Goal: Information Seeking & Learning: Learn about a topic

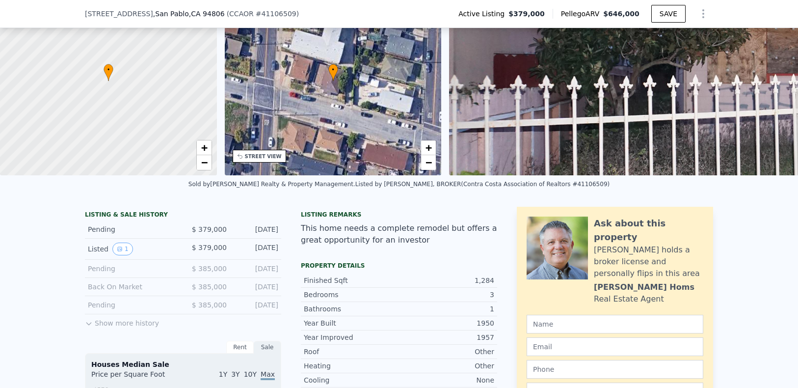
scroll to position [3, 0]
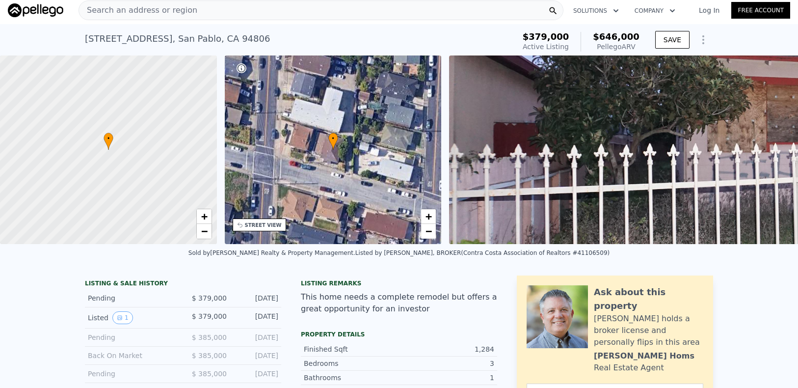
click at [564, 256] on div "Listed by FRED VALVERDE, BROKER (Contra Costa Association of Realtors #41106509)" at bounding box center [482, 252] width 254 height 7
copy div "41106509"
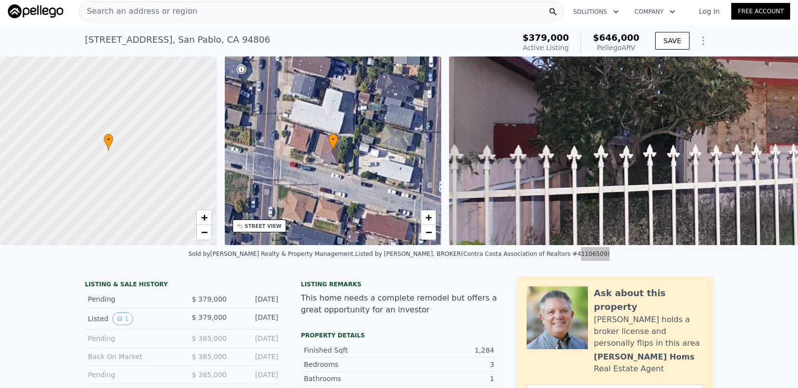
scroll to position [4, 0]
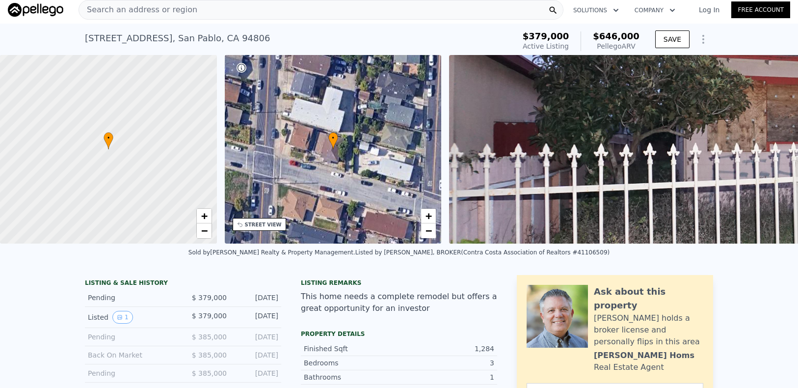
click at [215, 16] on div "Search an address or region" at bounding box center [320, 10] width 485 height 20
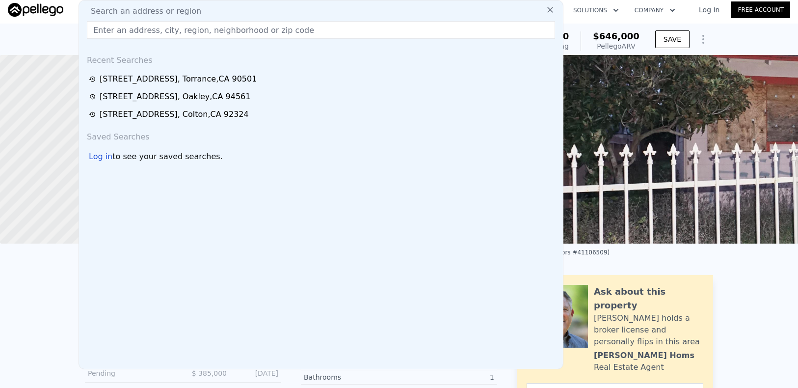
click at [170, 33] on input "text" at bounding box center [321, 30] width 468 height 18
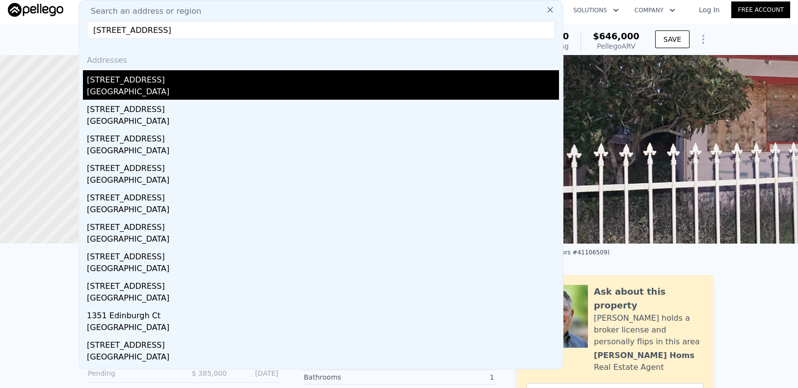
type input "1341 Edinburgh Ct, Concord, CA 94518"
click at [143, 87] on div "[GEOGRAPHIC_DATA]" at bounding box center [323, 93] width 472 height 14
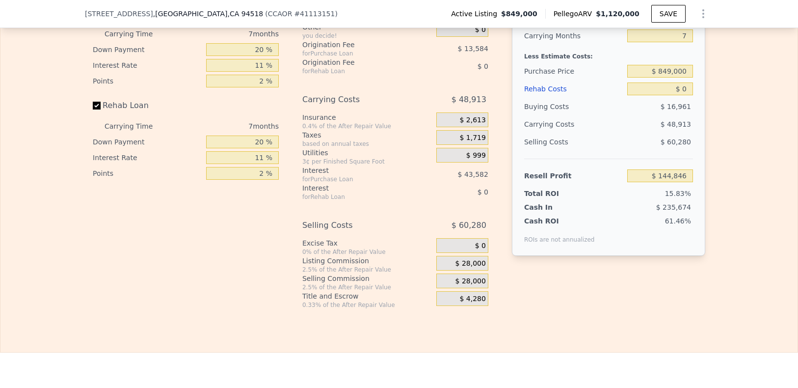
scroll to position [1448, 0]
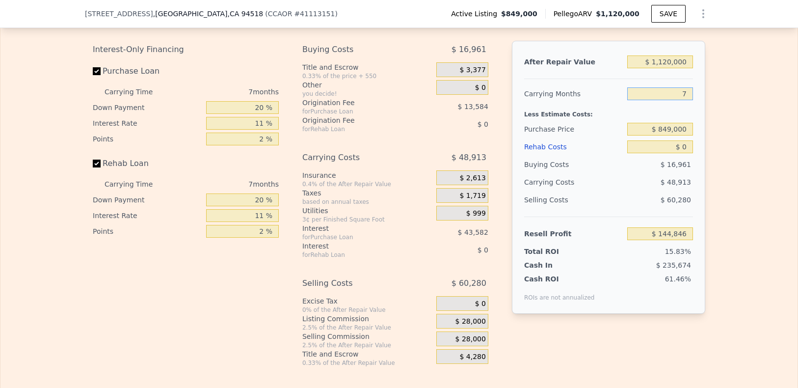
click at [644, 100] on input "7" at bounding box center [660, 93] width 66 height 13
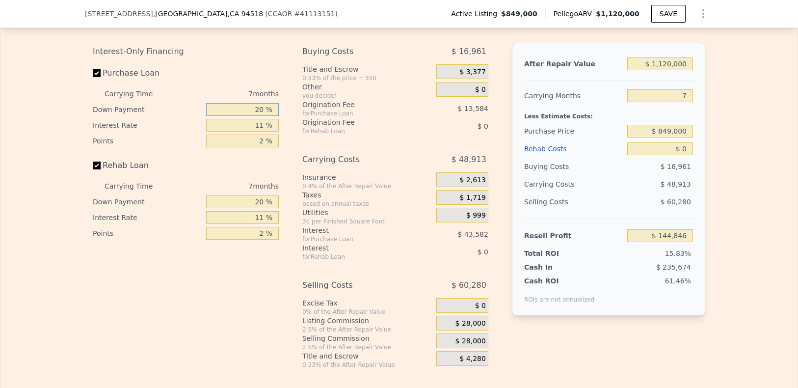
click at [242, 116] on input "20 %" at bounding box center [242, 109] width 73 height 13
drag, startPoint x: 240, startPoint y: 130, endPoint x: 311, endPoint y: 133, distance: 70.7
click at [311, 133] on div "Interest-Only Financing Purchase Loan Carrying Time 7 months Down Payment 20 % …" at bounding box center [399, 206] width 612 height 326
type input "1 %"
type input "$ 131,267"
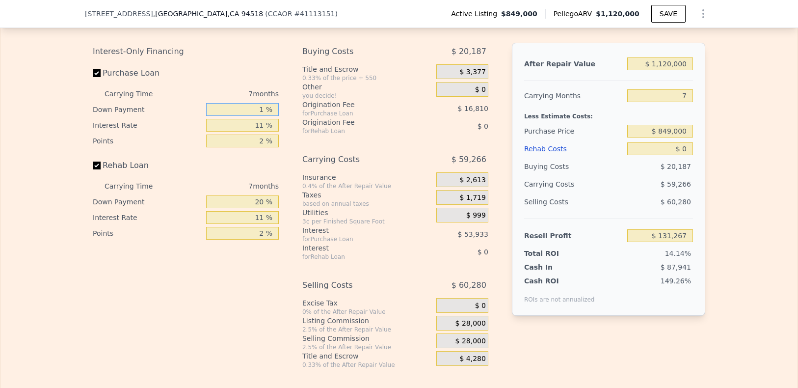
type input "10 %"
type input "$ 137,702"
drag, startPoint x: 243, startPoint y: 138, endPoint x: 292, endPoint y: 129, distance: 49.9
click at [292, 129] on div "Interest-Only Financing Purchase Loan Carrying Time 7 months Down Payment 10 % …" at bounding box center [399, 206] width 612 height 326
drag, startPoint x: 240, startPoint y: 136, endPoint x: 234, endPoint y: 133, distance: 7.5
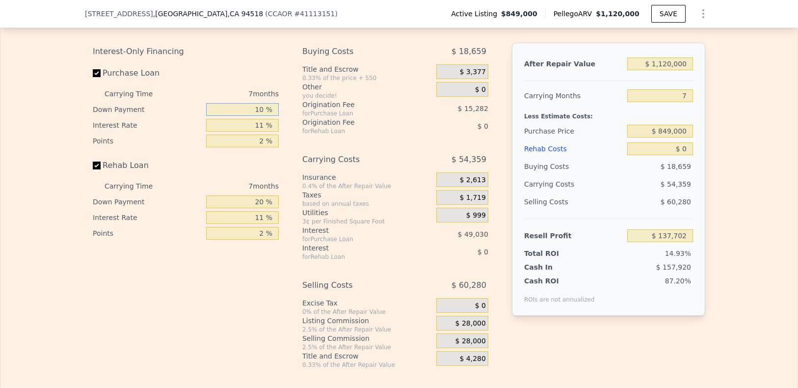
click at [240, 116] on input "10 %" at bounding box center [242, 109] width 73 height 13
drag, startPoint x: 233, startPoint y: 133, endPoint x: 313, endPoint y: 132, distance: 80.5
click at [313, 132] on div "Interest-Only Financing Purchase Loan Carrying Time 7 months Down Payment 10 % …" at bounding box center [399, 206] width 612 height 326
type input "1 %"
type input "$ 131,267"
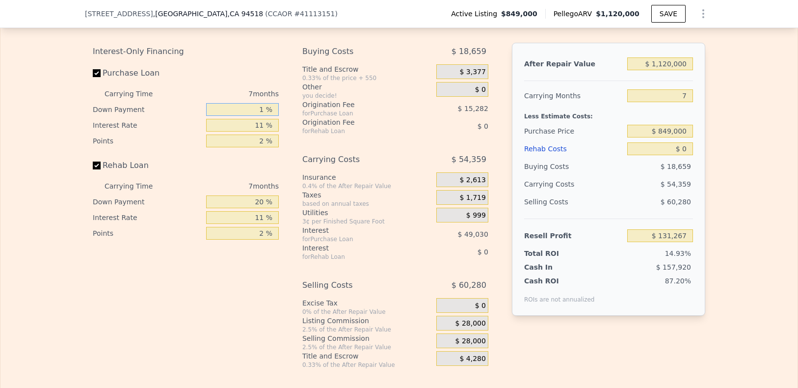
type input "14 %"
type input "$ 140,558"
type input "145 %"
type input "$ 234,167"
type input "14 %"
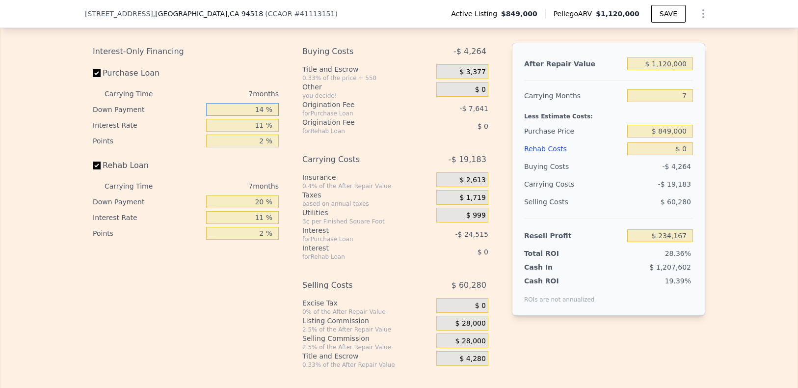
type input "$ 140,558"
type input "1 %"
type input "$ 131,267"
type input "15 %"
type input "$ 141,274"
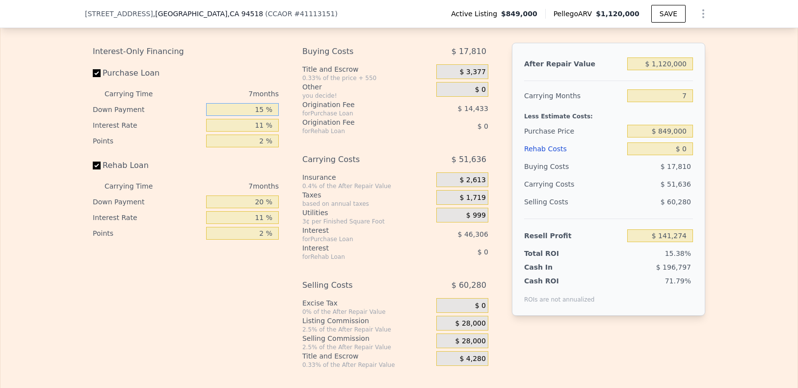
type input "15 %"
click at [230, 339] on div "Interest-Only Financing Purchase Loan Carrying Time 7 months Down Payment 15 % …" at bounding box center [190, 206] width 194 height 326
drag, startPoint x: 233, startPoint y: 227, endPoint x: 262, endPoint y: 258, distance: 43.4
click at [287, 227] on div "Interest-Only Financing Purchase Loan Carrying Time 7 months Down Payment 15 % …" at bounding box center [399, 206] width 612 height 326
type input "15 %"
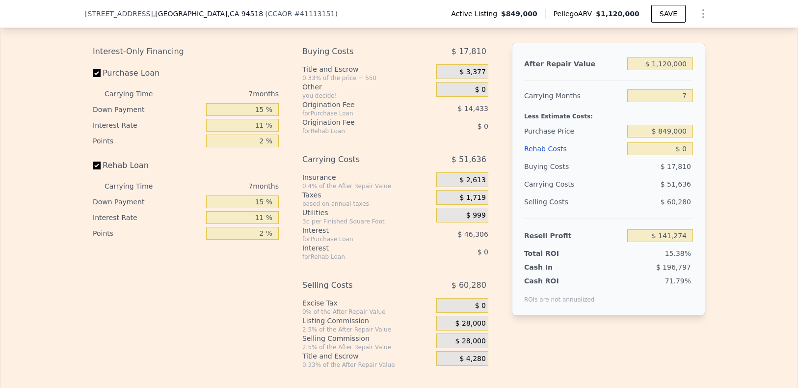
click at [247, 291] on div "Interest-Only Financing Purchase Loan Carrying Time 7 months Down Payment 15 % …" at bounding box center [190, 206] width 194 height 326
click at [168, 274] on div "Interest-Only Financing Purchase Loan Carrying Time 7 months Down Payment 15 % …" at bounding box center [190, 206] width 194 height 326
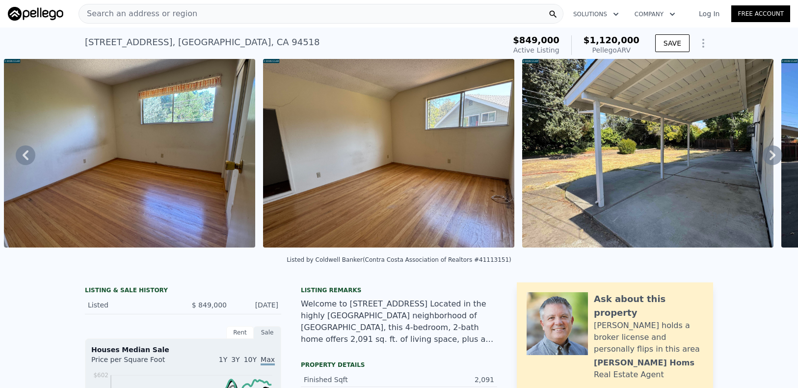
scroll to position [0, 0]
click at [163, 21] on div "Search an address or region" at bounding box center [138, 13] width 118 height 19
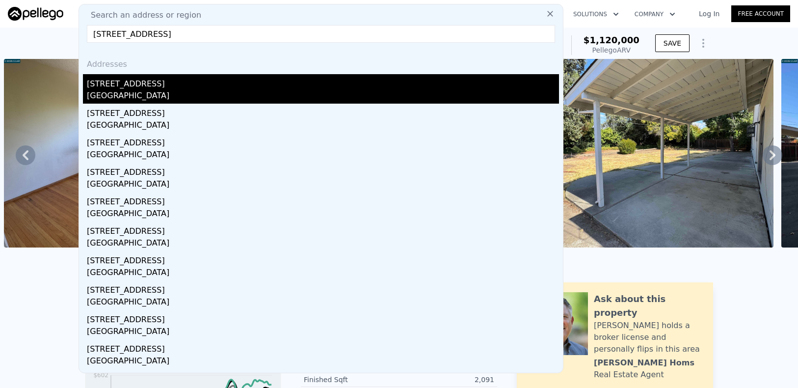
type input "1631 Rosedale Avenue, Oakland, CA 94601"
click at [163, 96] on div "Oakland, CA 94601" at bounding box center [323, 97] width 472 height 14
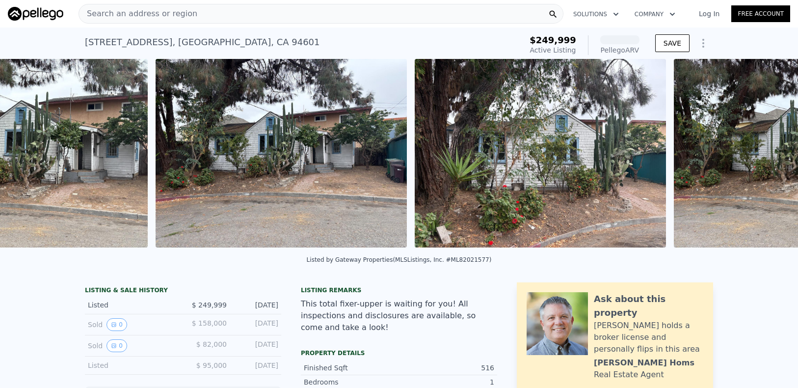
scroll to position [0, 1368]
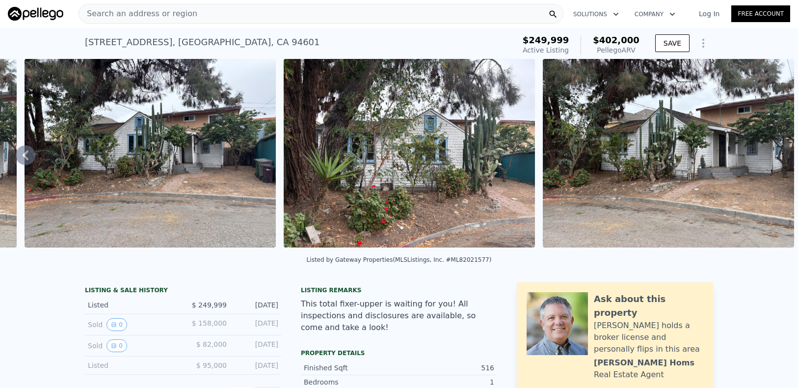
click at [190, 24] on div "Search an address or region Solutions Company Open main menu Log In Free Account" at bounding box center [399, 14] width 782 height 24
click at [188, 13] on div "Search an address or region" at bounding box center [320, 14] width 485 height 20
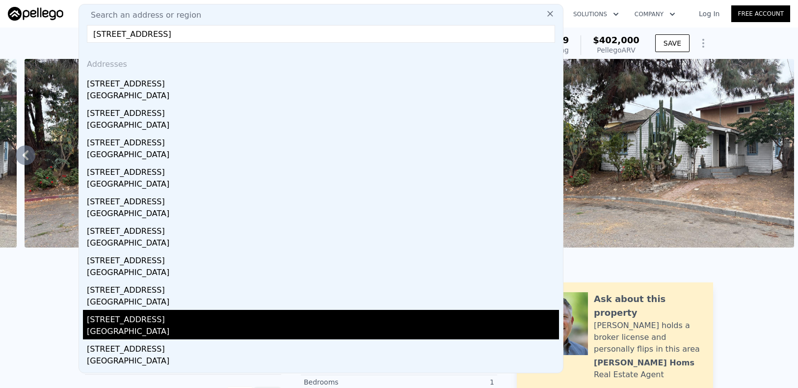
type input "6741 lincoln ave, space 12"
click at [182, 316] on div "6741 Lincoln Ave Spc 12" at bounding box center [323, 318] width 472 height 16
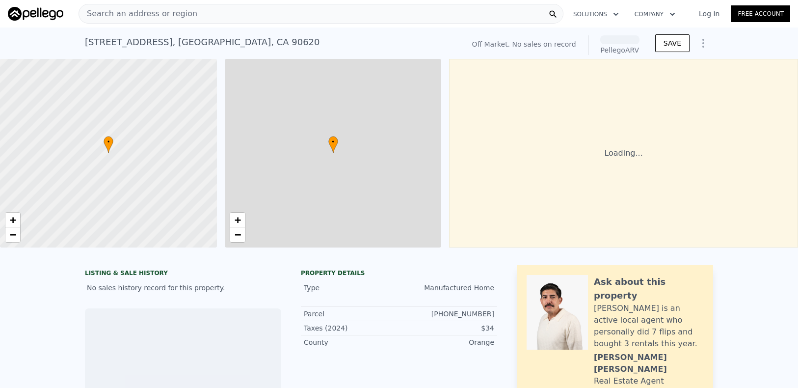
scroll to position [0, 4]
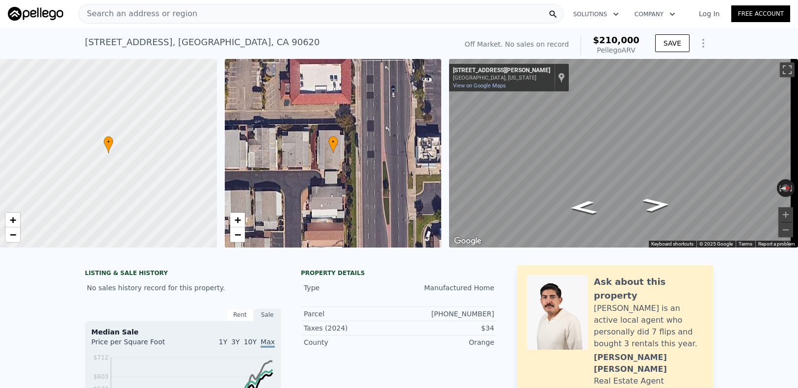
click at [296, 15] on div "Search an address or region" at bounding box center [320, 14] width 485 height 20
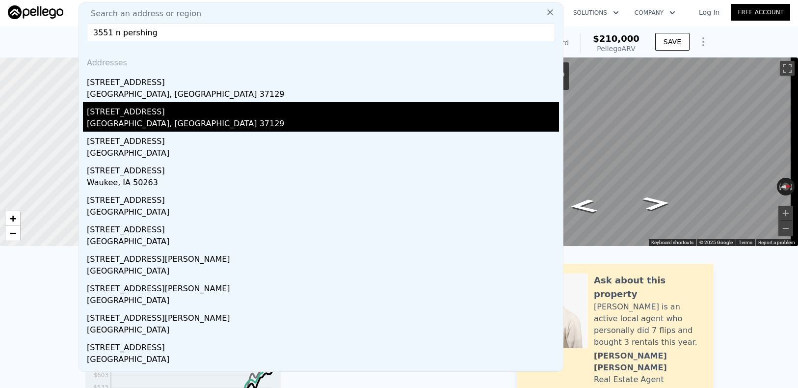
scroll to position [2, 0]
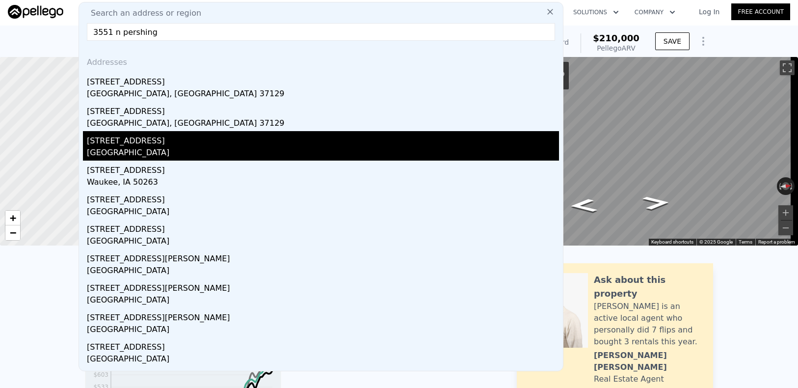
type input "3551 n pershing"
click at [213, 141] on div "3551 N Pershing Ave" at bounding box center [323, 139] width 472 height 16
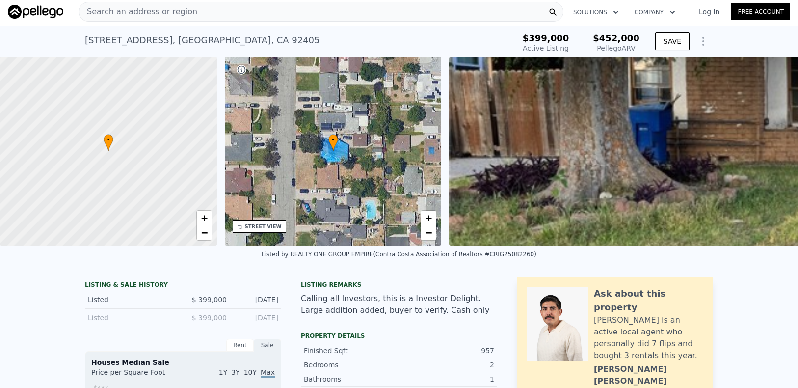
click at [504, 258] on div "Listed by REALTY ONE GROUP EMPIRE (Contra Costa Association of Realtors #CRIG25…" at bounding box center [398, 254] width 275 height 7
copy div "CRIG25082260"
click at [226, 18] on div "Search an address or region" at bounding box center [320, 12] width 485 height 20
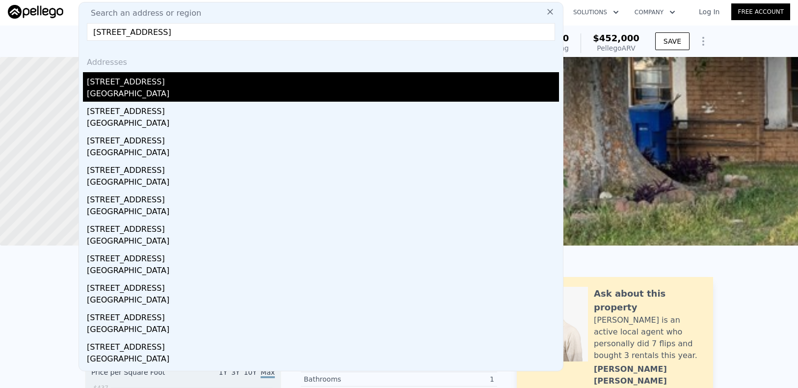
type input "2570 99th Ave, Oakland, CA 94605"
click at [200, 79] on div "2570 99th Ave" at bounding box center [323, 80] width 472 height 16
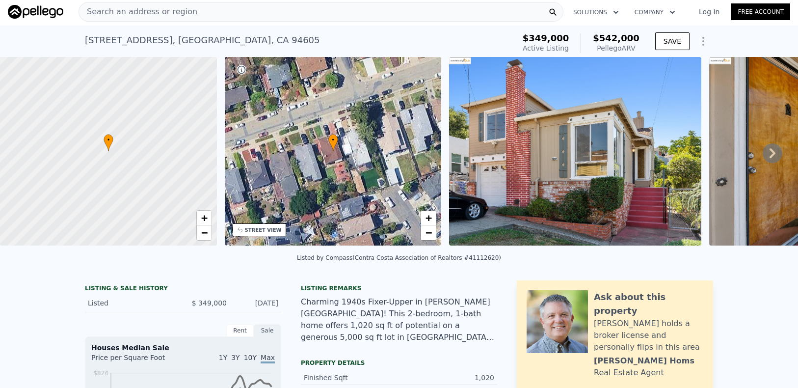
click at [220, 44] on div "2570 99th Ave , Oakland , CA 94605" at bounding box center [202, 40] width 235 height 14
copy div "94605"
click at [220, 14] on div "Search an address or region" at bounding box center [320, 12] width 485 height 20
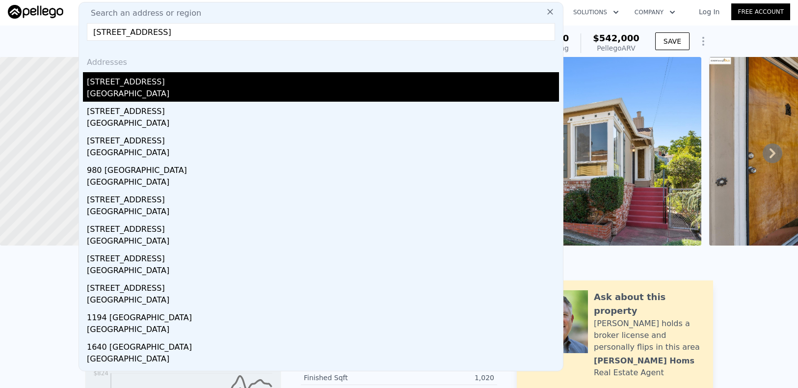
type input "1058 71st Ave, Oakland, CA 94621"
click at [161, 78] on div "1058 71st Ave" at bounding box center [323, 80] width 472 height 16
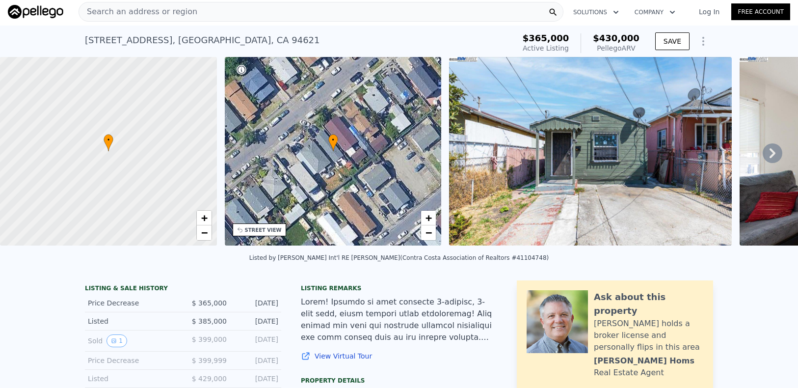
click at [216, 17] on div "Search an address or region" at bounding box center [320, 12] width 485 height 20
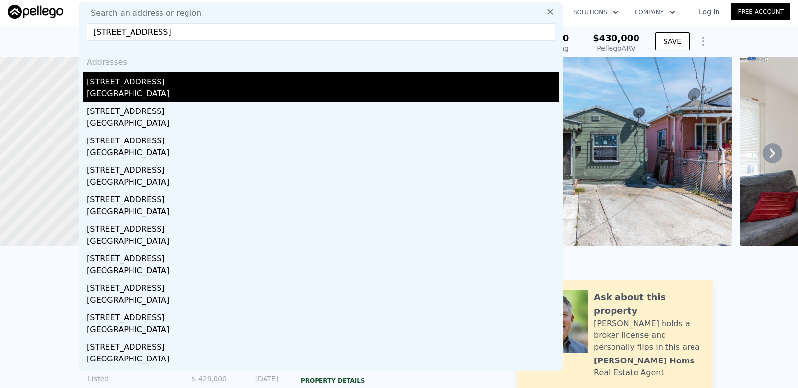
type input "113 W 4TH ST, Antioch, CA 94509"
click at [148, 75] on div "[STREET_ADDRESS]" at bounding box center [323, 80] width 472 height 16
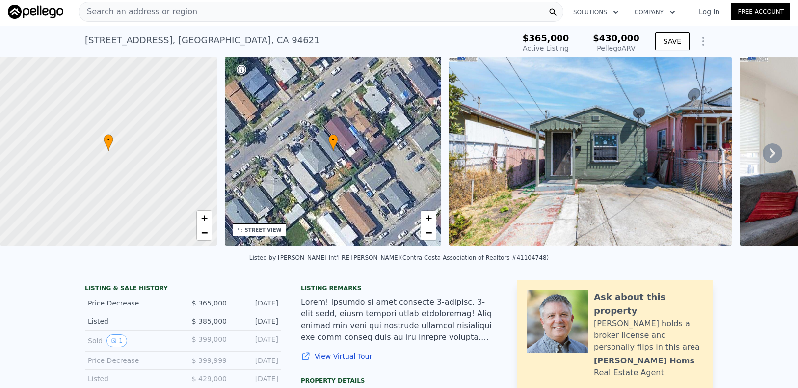
type input "1"
type input "744"
type input "1008"
type input "3700"
type input "5670"
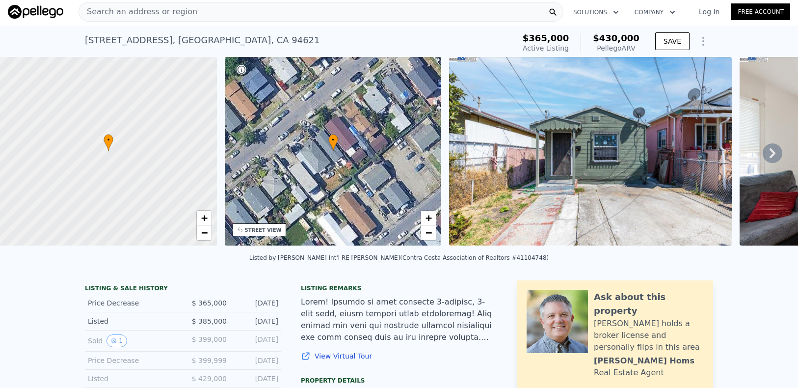
type input "$ 425,000"
type input "-$ 14,320"
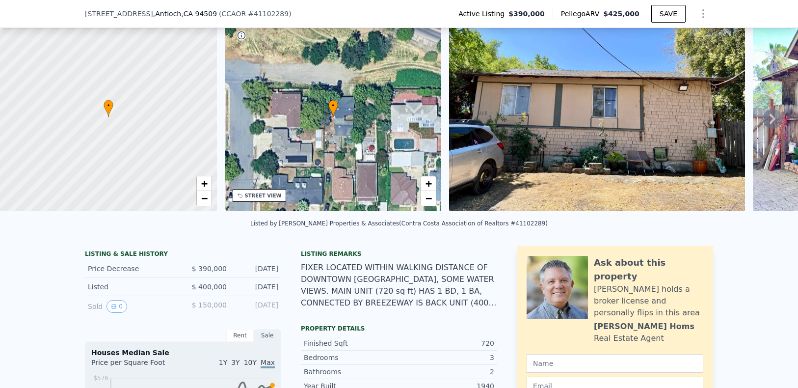
scroll to position [51, 0]
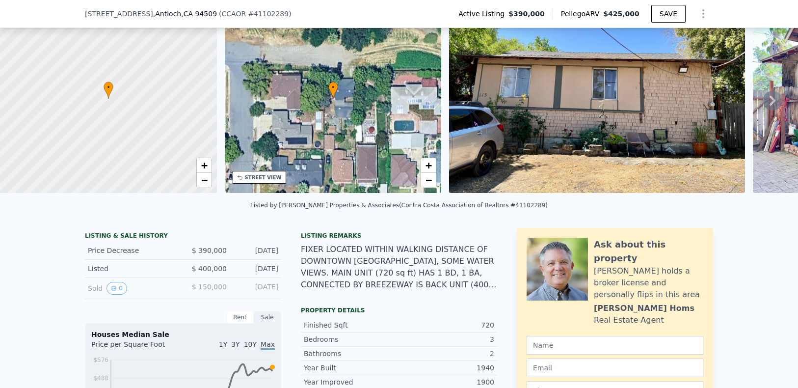
click at [353, 290] on div "FIXER LOCATED WITHIN WALKING DISTANCE OF DOWNTOWN ANTIOCH, SOME WATER VIEWS. MA…" at bounding box center [399, 266] width 196 height 47
click at [763, 104] on icon at bounding box center [772, 101] width 20 height 20
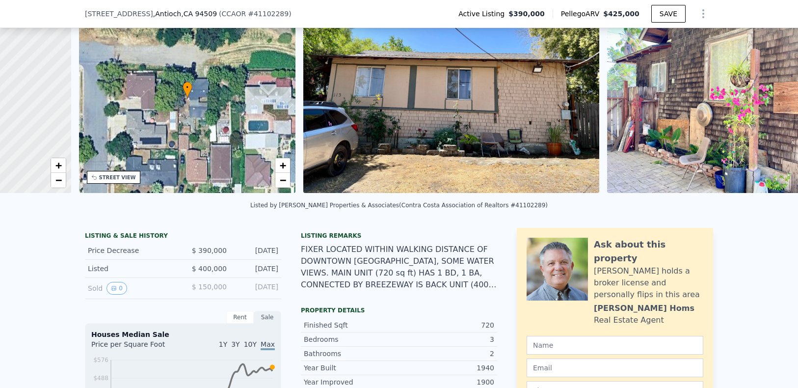
click at [765, 106] on img at bounding box center [732, 98] width 251 height 188
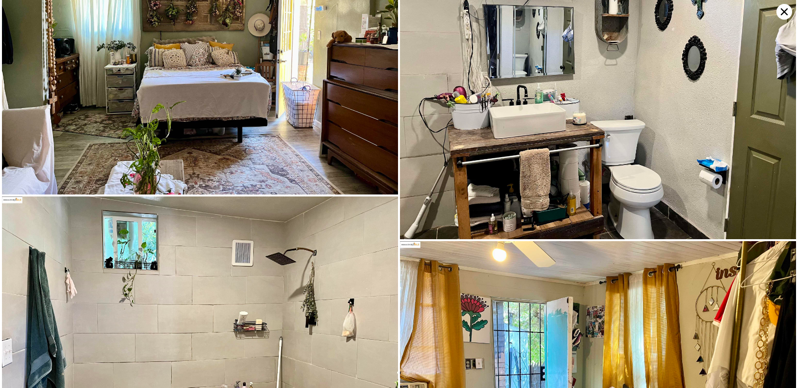
scroll to position [2621, 0]
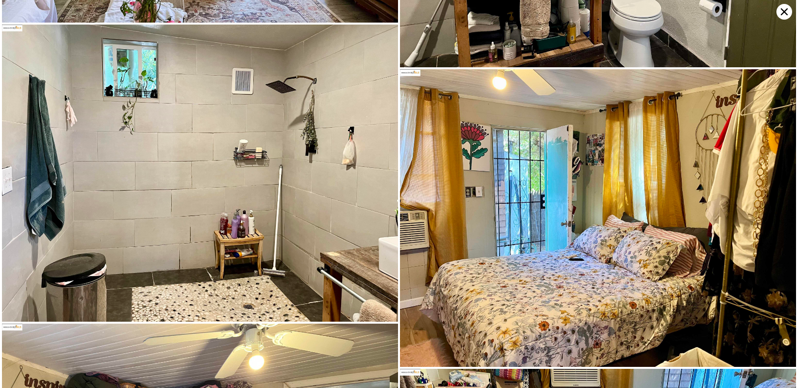
click at [778, 12] on icon at bounding box center [784, 12] width 16 height 16
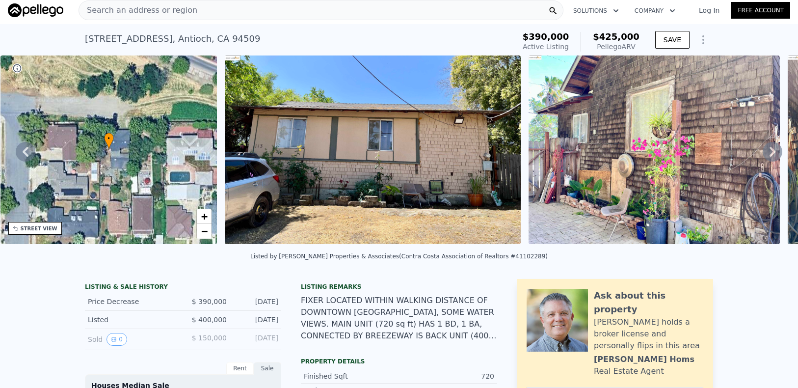
scroll to position [0, 0]
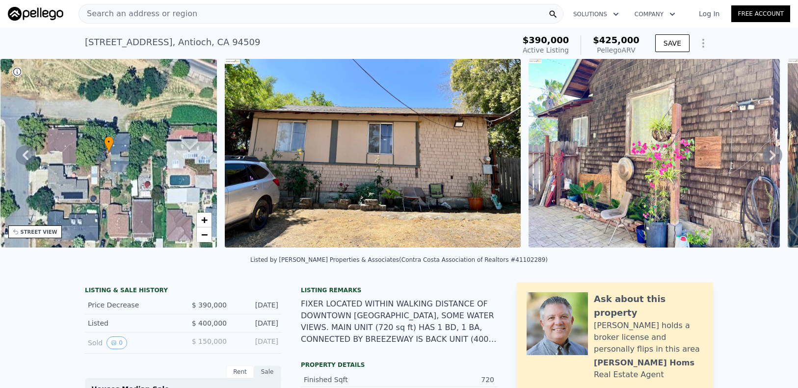
click at [167, 21] on div "Search an address or region" at bounding box center [138, 13] width 118 height 19
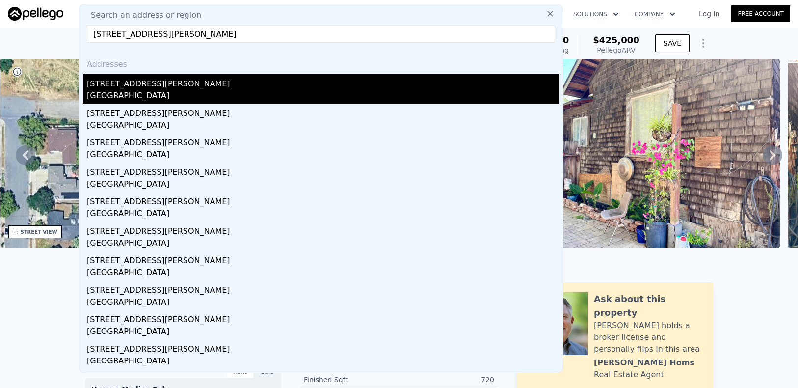
type input "906 Taft St, Fairfield, CA 94533"
click at [158, 96] on div "[GEOGRAPHIC_DATA]" at bounding box center [323, 97] width 472 height 14
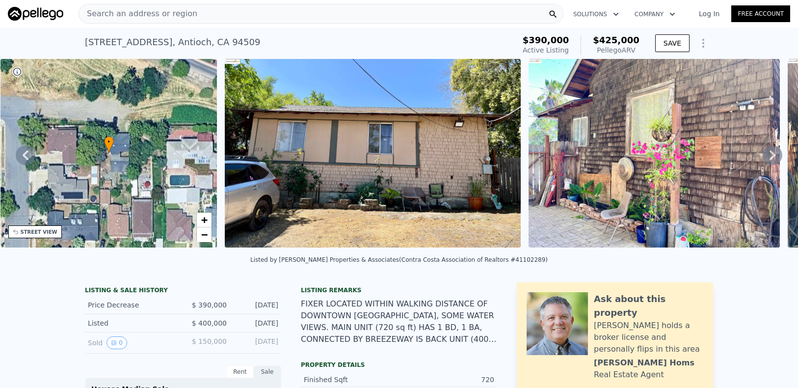
type input "3"
type input "4"
type input "863"
type input "1376"
type input "4791"
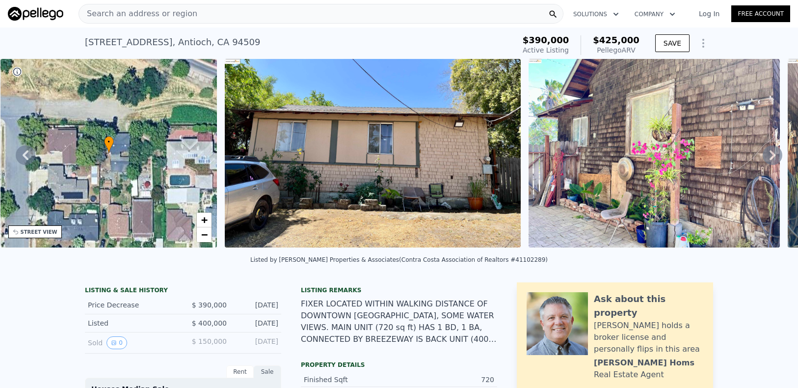
type input "6969"
type input "$ 440,000"
type input "-$ 6,164"
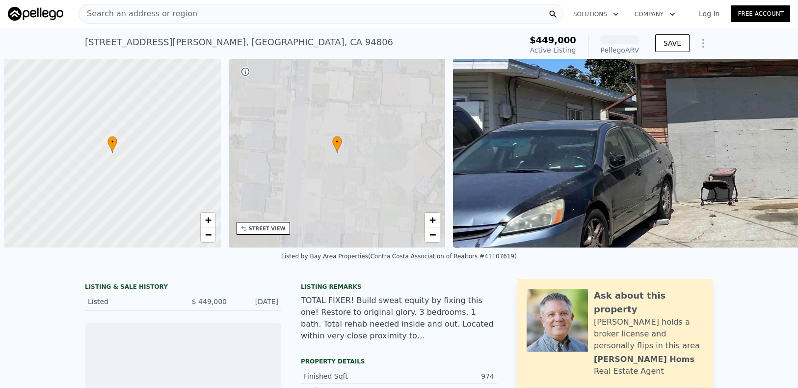
scroll to position [0, 4]
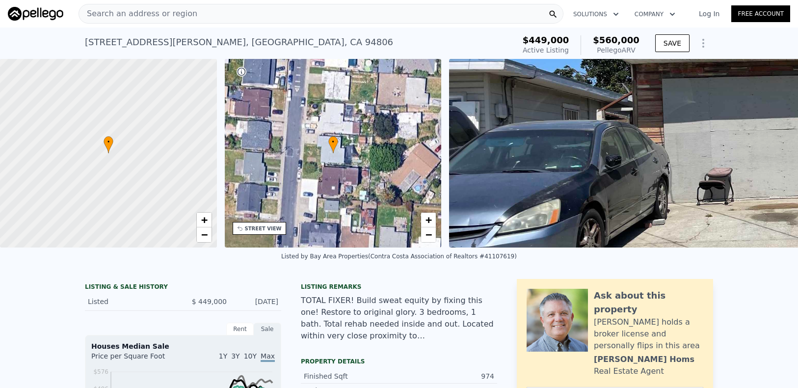
click at [186, 15] on span "Search an address or region" at bounding box center [138, 14] width 118 height 12
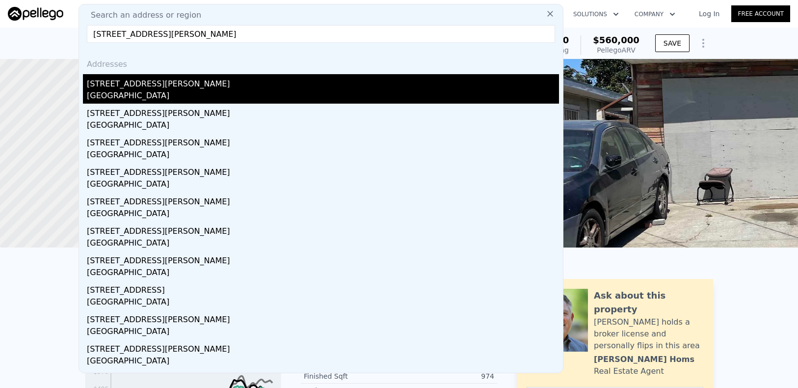
type input "80 Mims Ave, Bay Point, CA 94565"
click at [176, 100] on div "Bay Point, CA 94565" at bounding box center [323, 97] width 472 height 14
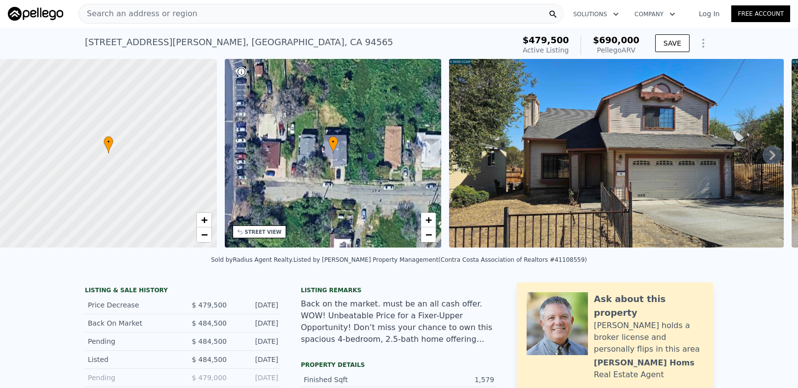
scroll to position [2, 0]
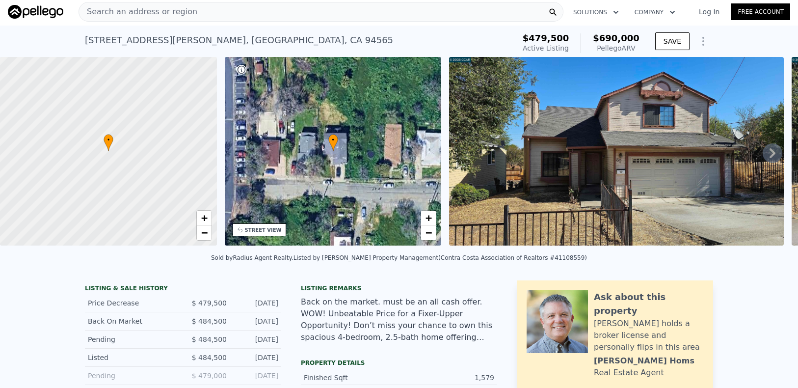
click at [768, 160] on icon at bounding box center [772, 153] width 20 height 20
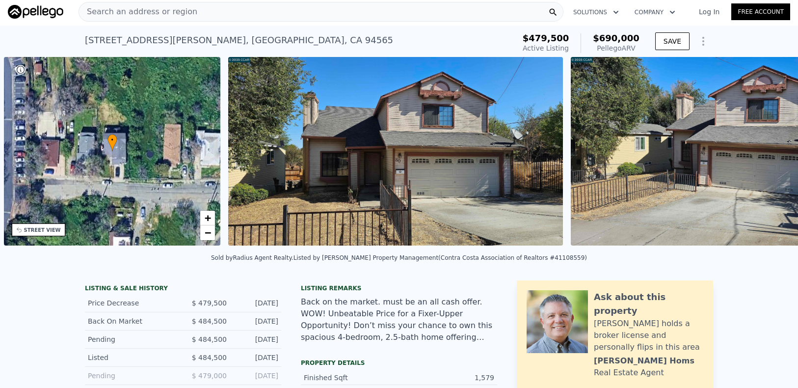
click at [767, 157] on img at bounding box center [738, 151] width 335 height 188
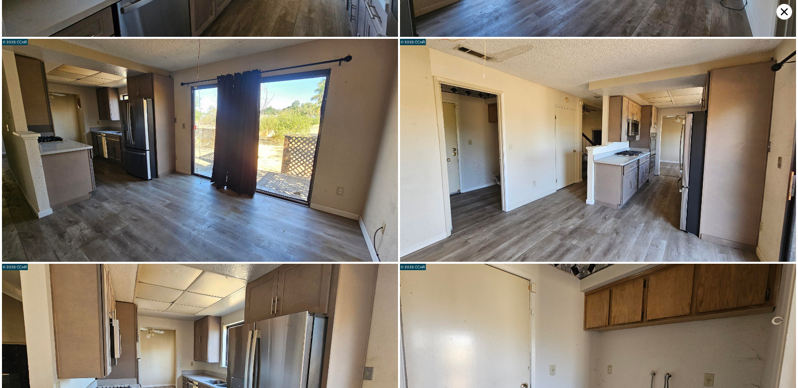
scroll to position [1336, 0]
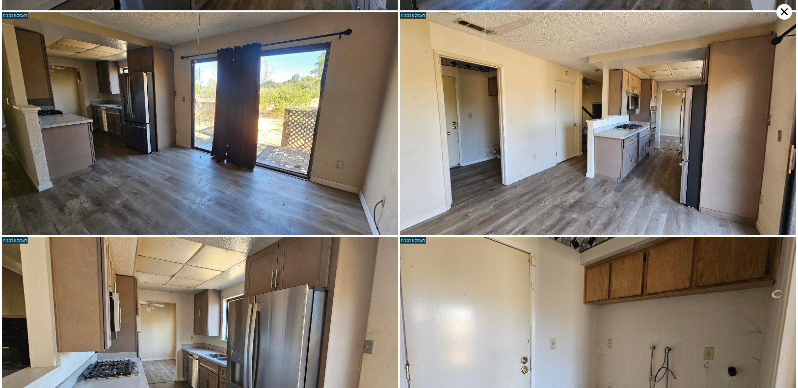
click at [784, 15] on icon at bounding box center [784, 12] width 16 height 16
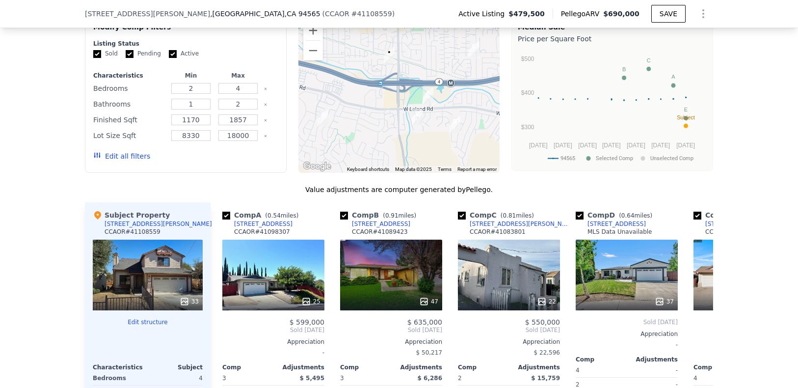
scroll to position [1043, 0]
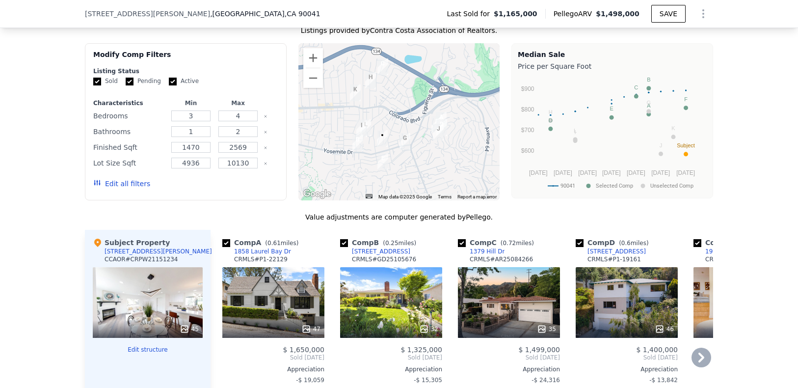
scroll to position [1136, 0]
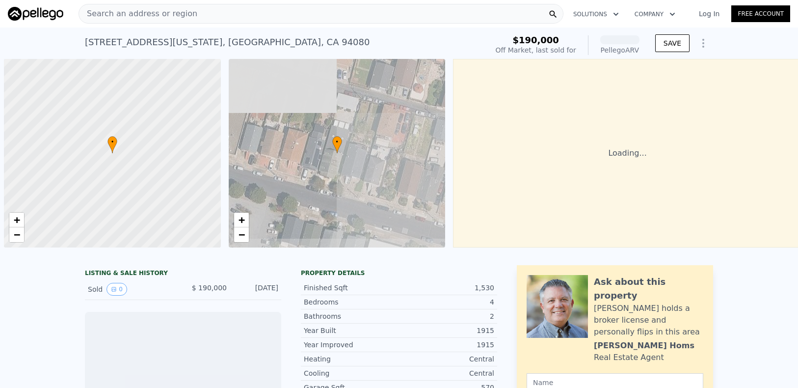
scroll to position [0, 4]
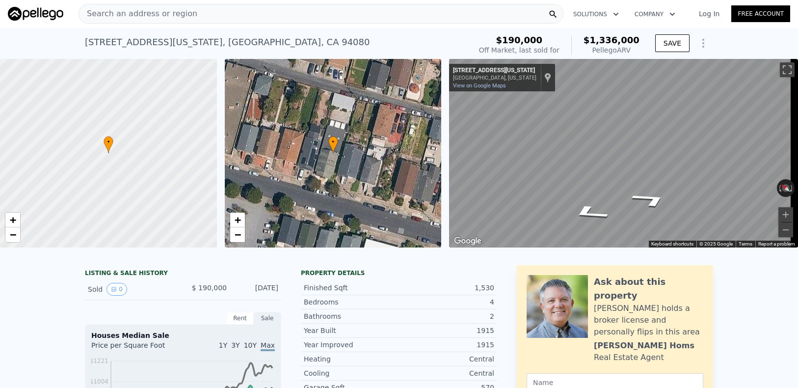
click at [446, 166] on div "← Move left → Move right ↑ Move up ↓ Move down + Zoom in - Zoom out 227 Califor…" at bounding box center [619, 153] width 349 height 188
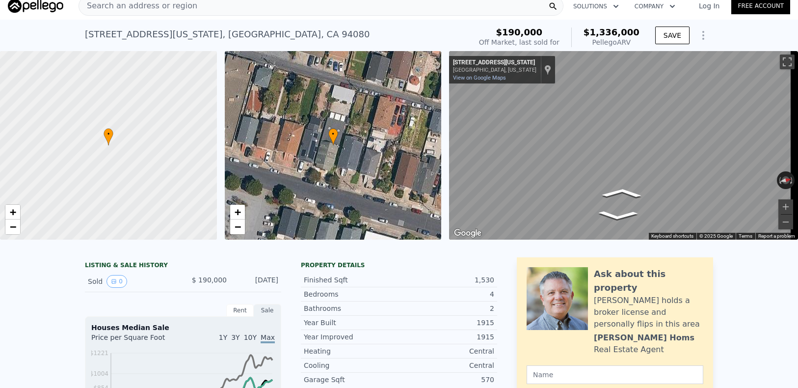
scroll to position [11, 0]
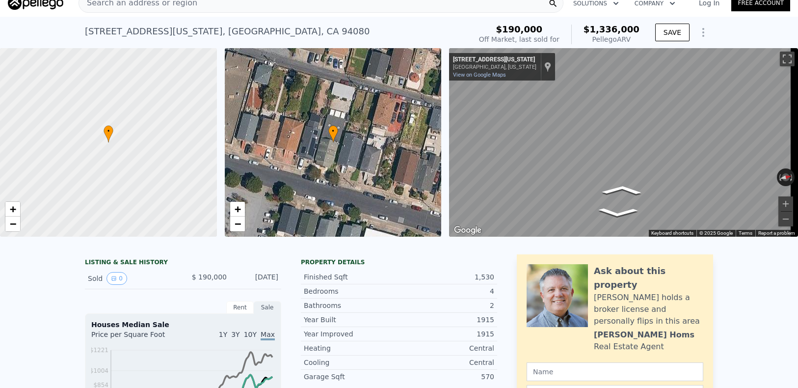
click at [279, 28] on div "228 California Ave , South San Francisco , CA 94080" at bounding box center [227, 32] width 285 height 14
copy div "94080"
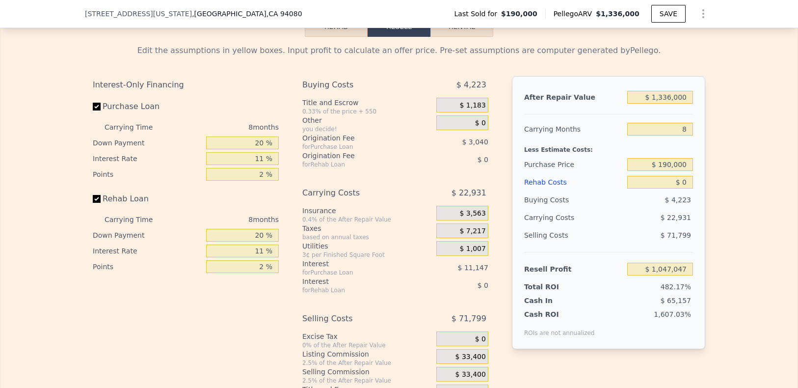
scroll to position [1216, 0]
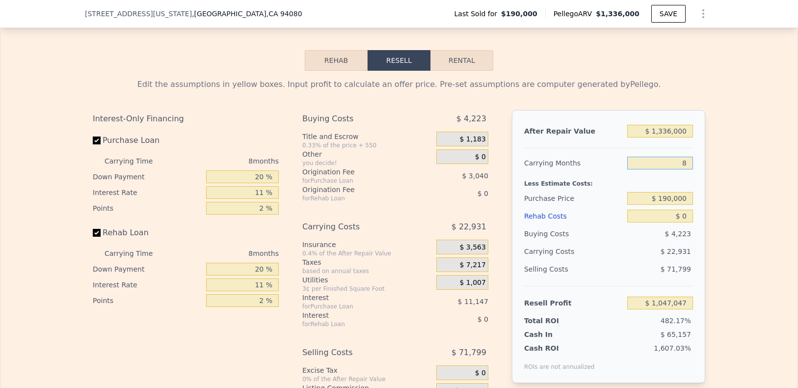
click at [650, 169] on input "8" at bounding box center [660, 162] width 66 height 13
click at [646, 169] on input "8" at bounding box center [660, 162] width 66 height 13
drag, startPoint x: 624, startPoint y: 187, endPoint x: 733, endPoint y: 185, distance: 109.4
click at [733, 185] on div "Edit the assumptions in yellow boxes. Input profit to calculate an offer price.…" at bounding box center [398, 253] width 797 height 365
click at [682, 169] on input "8" at bounding box center [660, 162] width 66 height 13
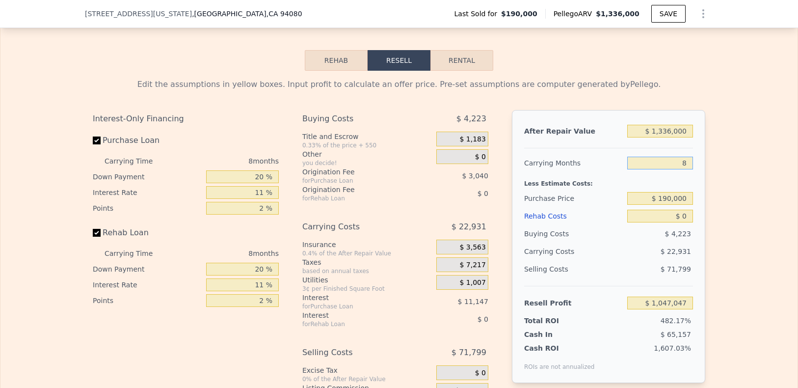
drag, startPoint x: 661, startPoint y: 185, endPoint x: 724, endPoint y: 185, distance: 62.3
click at [723, 185] on div "Edit the assumptions in yellow boxes. Input profit to calculate an offer price.…" at bounding box center [398, 253] width 797 height 365
type input "4"
type input "$ 1,058,512"
type input "4"
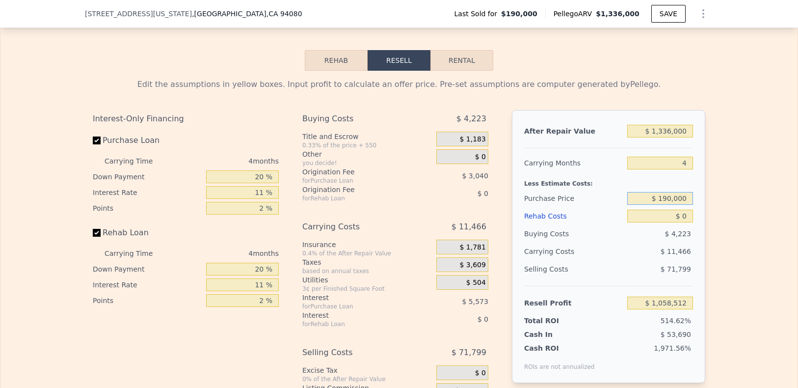
click at [641, 205] on input "$ 190,000" at bounding box center [660, 198] width 66 height 13
drag, startPoint x: 638, startPoint y: 222, endPoint x: 745, endPoint y: 210, distance: 107.6
click at [744, 211] on div "Edit the assumptions in yellow boxes. Input profit to calculate an offer price.…" at bounding box center [398, 253] width 797 height 365
drag, startPoint x: 639, startPoint y: 221, endPoint x: 705, endPoint y: 220, distance: 66.2
click at [705, 220] on div "Edit the assumptions in yellow boxes. Input profit to calculate an offer price.…" at bounding box center [399, 253] width 628 height 365
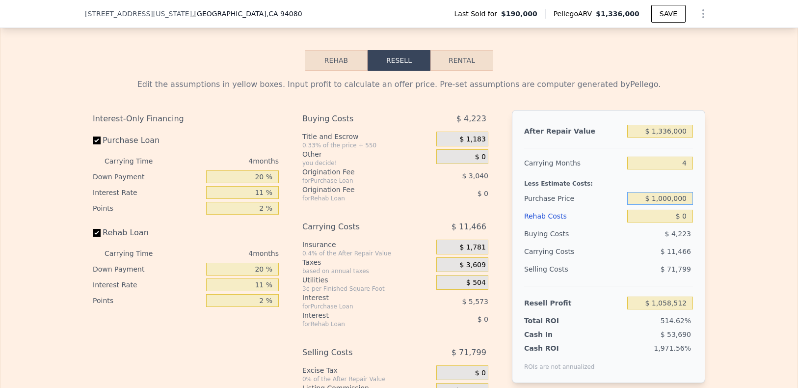
type input "$ 1,000,000"
type input "$ 209,095"
click at [706, 218] on div "Edit the assumptions in yellow boxes. Input profit to calculate an offer price.…" at bounding box center [399, 253] width 628 height 365
click at [656, 222] on input "$ 0" at bounding box center [660, 215] width 66 height 13
drag, startPoint x: 648, startPoint y: 244, endPoint x: 641, endPoint y: 242, distance: 7.0
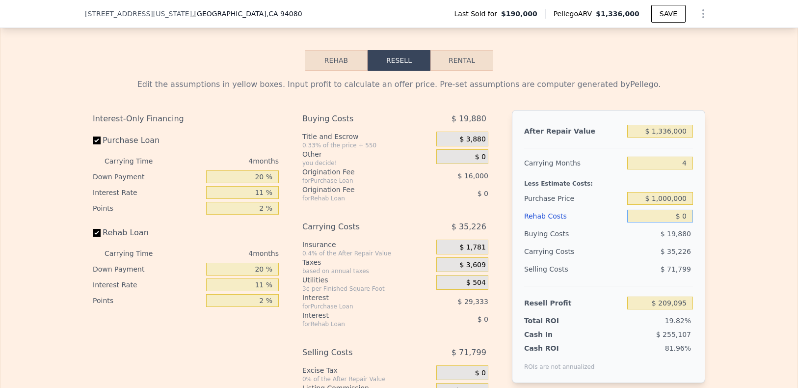
click at [647, 222] on input "$ 0" at bounding box center [660, 215] width 66 height 13
click at [641, 222] on input "$ 0" at bounding box center [660, 215] width 66 height 13
drag, startPoint x: 639, startPoint y: 241, endPoint x: 705, endPoint y: 239, distance: 65.8
click at [705, 239] on div "Edit the assumptions in yellow boxes. Input profit to calculate an offer price.…" at bounding box center [399, 253] width 628 height 365
type input "$ 5"
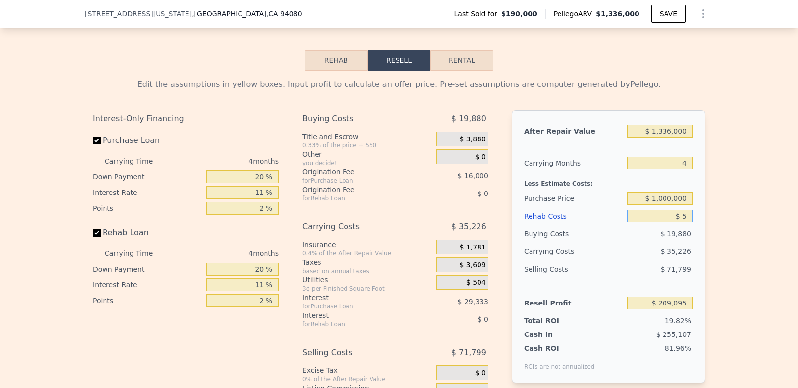
type input "$ 209,090"
type input "$ 50"
type input "$ 209,044"
type input "$ 500"
type input "$ 208,571"
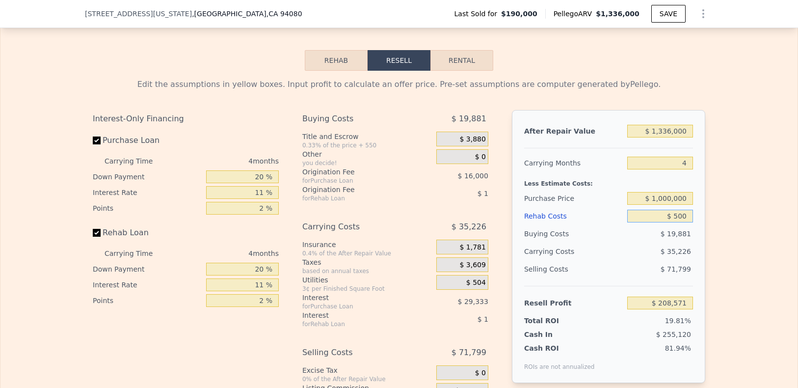
type input "$ 5,000"
type input "$ 203,867"
type input "$ 50,000"
type input "$ 156,827"
type input "$ 50,000"
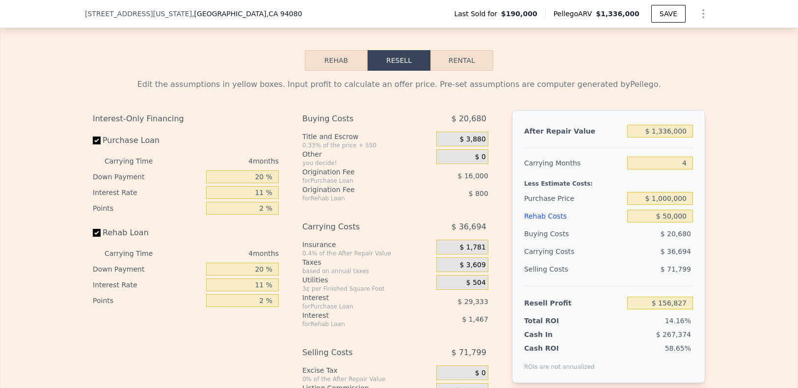
click at [708, 237] on div "Edit the assumptions in yellow boxes. Input profit to calculate an offer price.…" at bounding box center [399, 253] width 628 height 365
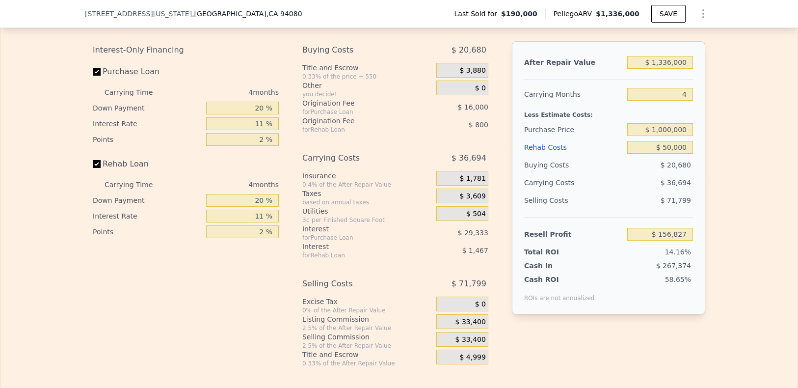
scroll to position [1285, 0]
drag, startPoint x: 636, startPoint y: 152, endPoint x: 701, endPoint y: 153, distance: 64.3
click at [701, 153] on div "After Repair Value $ 1,336,000 Carrying Months 4 Less Estimate Costs: Purchase …" at bounding box center [608, 176] width 193 height 273
type input "$ 950,000"
type input "$ 209,257"
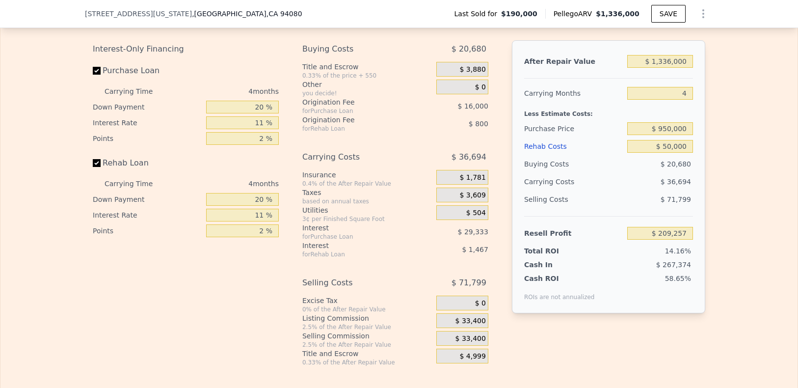
click at [715, 156] on div "Edit the assumptions in yellow boxes. Input profit to calculate an offer price.…" at bounding box center [398, 183] width 797 height 365
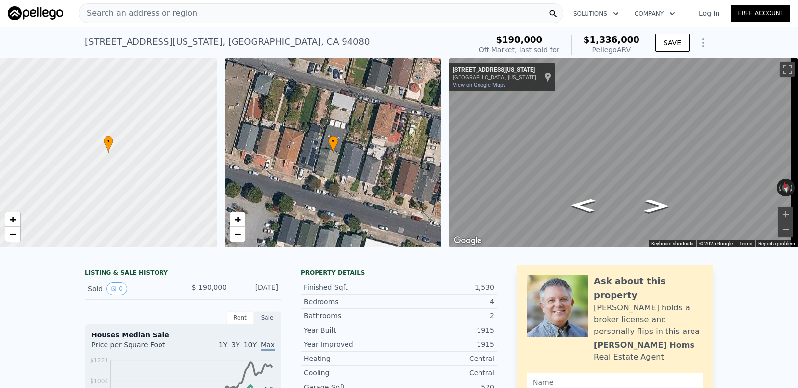
scroll to position [0, 0]
type input "8"
type input "$ 0"
type input "$ 1,047,047"
click at [180, 19] on span "Search an address or region" at bounding box center [138, 14] width 118 height 12
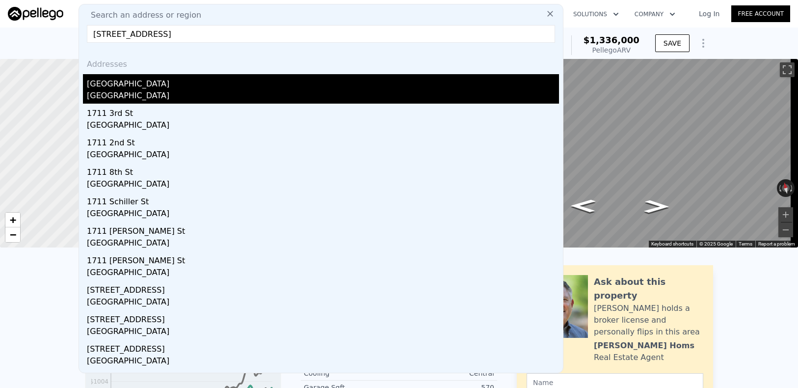
type input "[STREET_ADDRESS]"
click at [190, 80] on div "[GEOGRAPHIC_DATA]" at bounding box center [323, 82] width 472 height 16
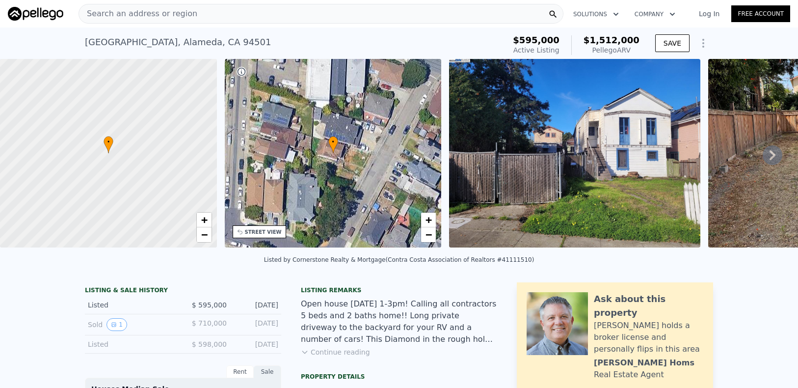
click at [345, 354] on button "Continue reading" at bounding box center [335, 352] width 69 height 10
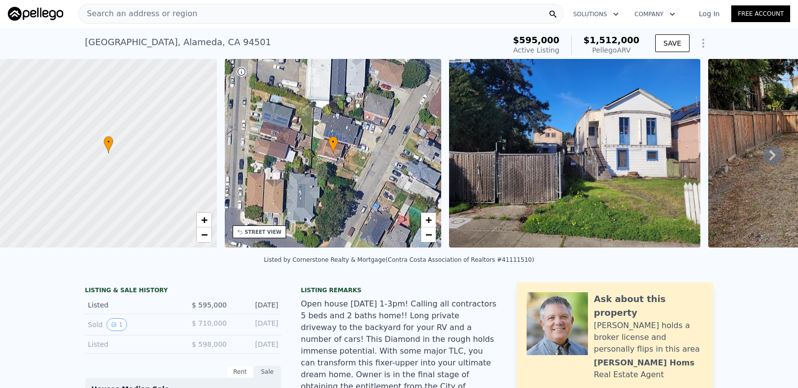
click at [208, 20] on div "Search an address or region" at bounding box center [320, 14] width 485 height 20
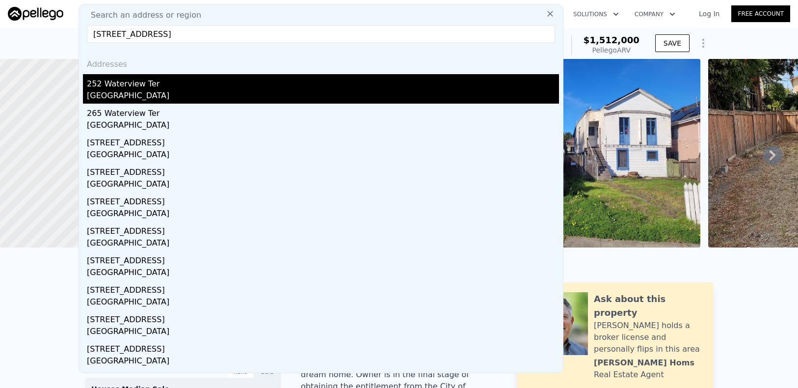
type input "[STREET_ADDRESS]"
click at [181, 88] on div "252 Waterview Ter" at bounding box center [323, 82] width 472 height 16
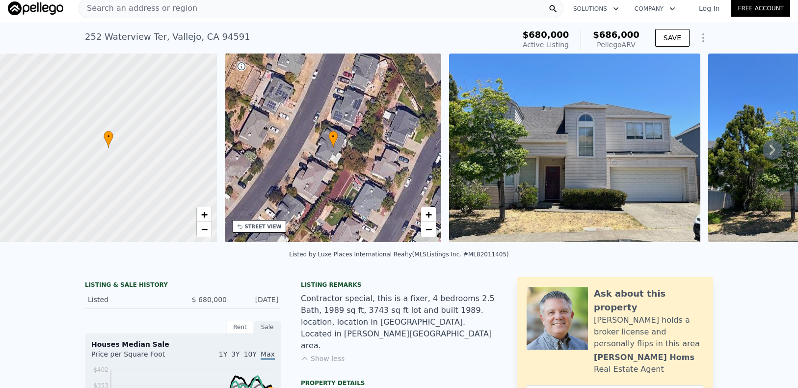
scroll to position [18, 0]
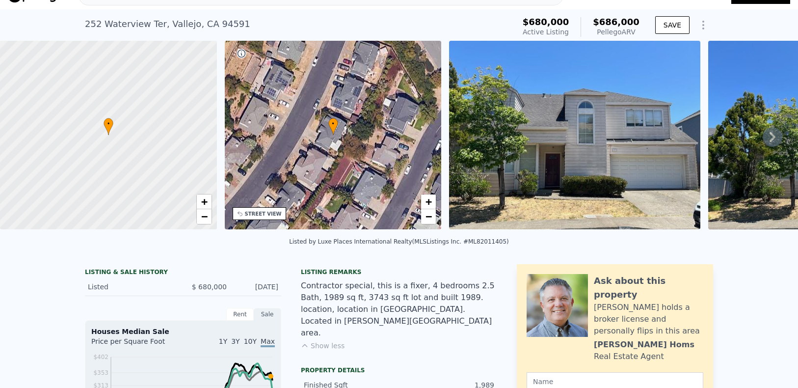
click at [325, 340] on button "Show less" at bounding box center [323, 345] width 44 height 10
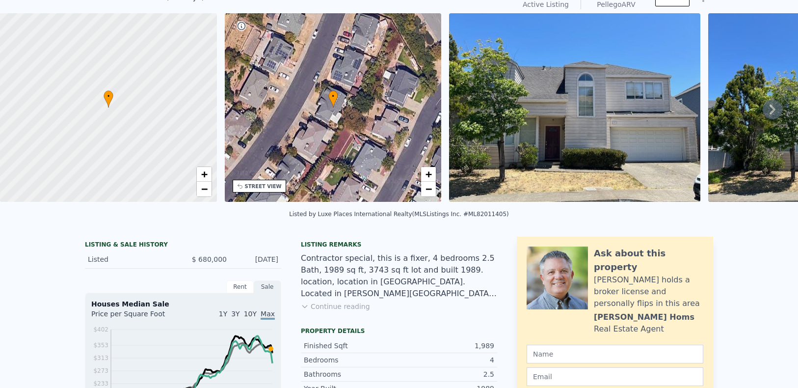
scroll to position [0, 0]
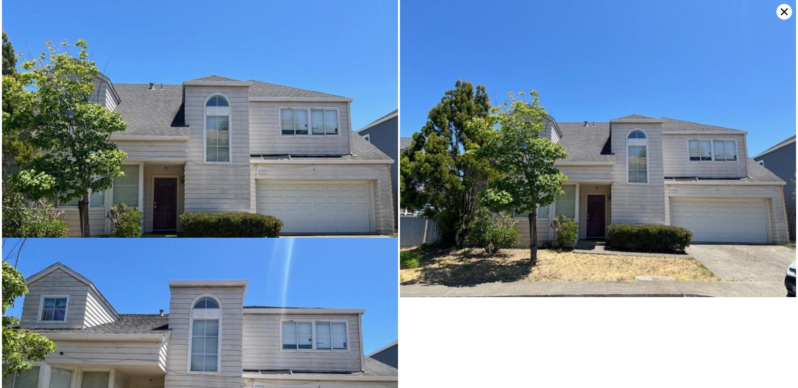
scroll to position [144, 0]
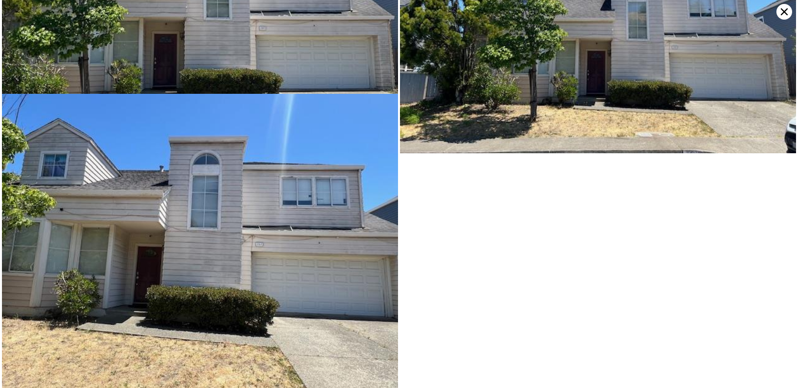
click at [780, 11] on icon at bounding box center [784, 12] width 16 height 16
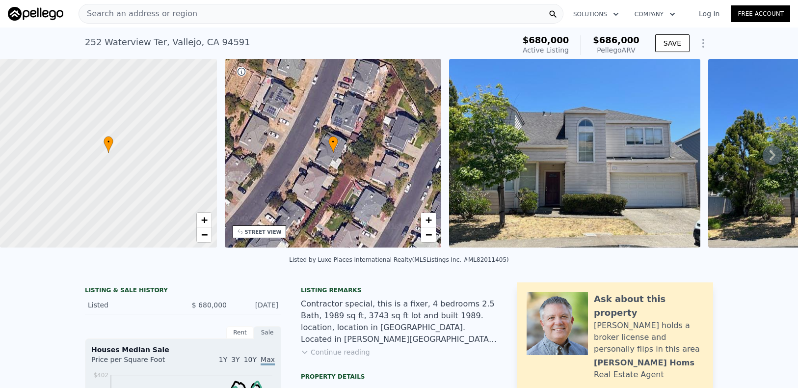
click at [272, 9] on div "Search an address or region" at bounding box center [320, 14] width 485 height 20
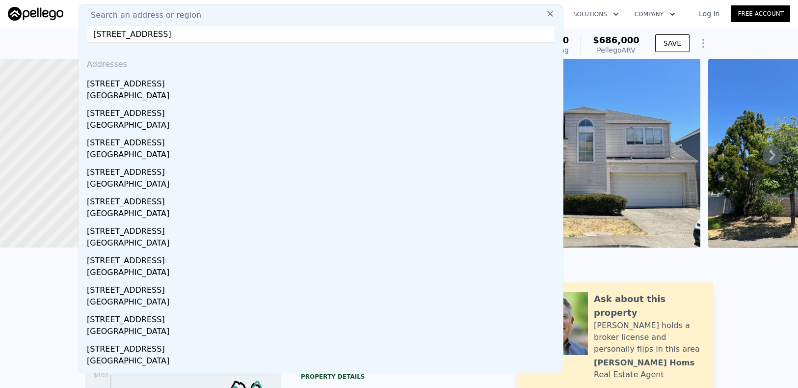
type input "[STREET_ADDRESS]"
click at [124, 84] on div "[STREET_ADDRESS]" at bounding box center [323, 82] width 472 height 16
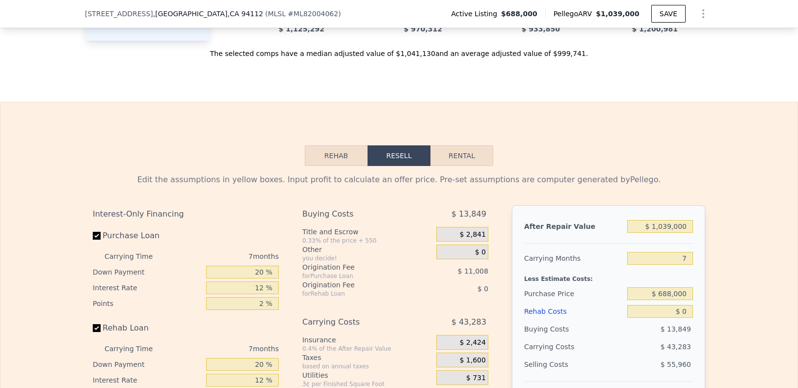
scroll to position [1520, 0]
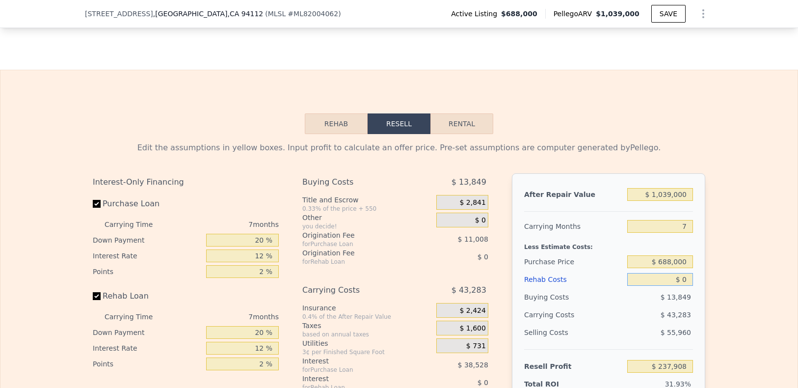
click at [636, 286] on input "$ 0" at bounding box center [660, 279] width 66 height 13
drag, startPoint x: 636, startPoint y: 303, endPoint x: 695, endPoint y: 303, distance: 58.9
click at [695, 303] on div "After Repair Value $ 1,039,000 Carrying Months 7 Less Estimate Costs: Purchase …" at bounding box center [608, 309] width 193 height 273
type input "$ 1"
type input "$ 237,907"
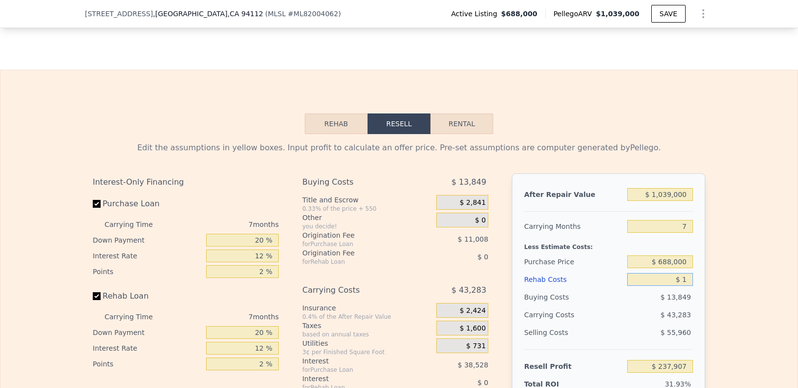
type input "$ 10"
type input "$ 237,898"
type input "$ 100"
type input "$ 237,799"
type input "$ 1,000"
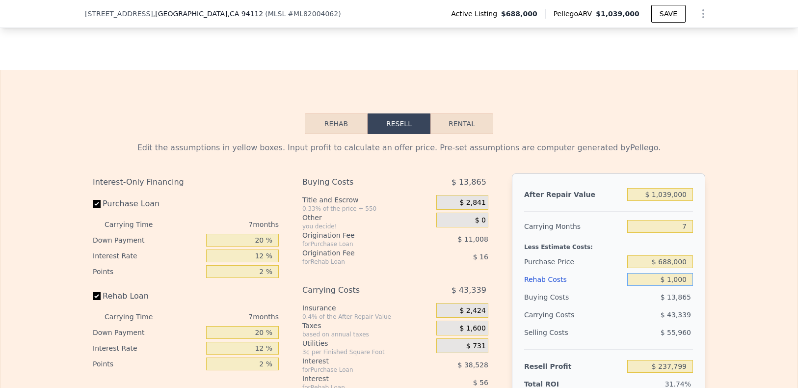
type input "$ 236,836"
type input "$ 10,000"
type input "$ 227,188"
type input "$ 100,000"
type input "$ 130,708"
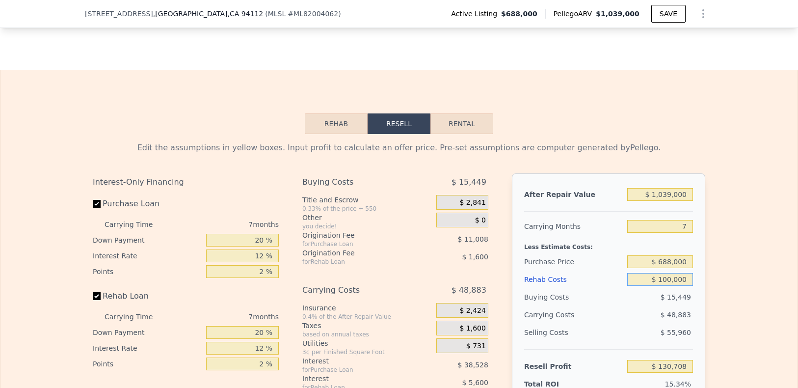
type input "$ 100,000"
click at [721, 283] on div "Edit the assumptions in yellow boxes. Input profit to calculate an offer price.…" at bounding box center [398, 316] width 797 height 365
drag, startPoint x: 660, startPoint y: 253, endPoint x: 707, endPoint y: 254, distance: 47.6
click at [707, 254] on div "Edit the assumptions in yellow boxes. Input profit to calculate an offer price.…" at bounding box center [399, 316] width 628 height 365
type input "6"
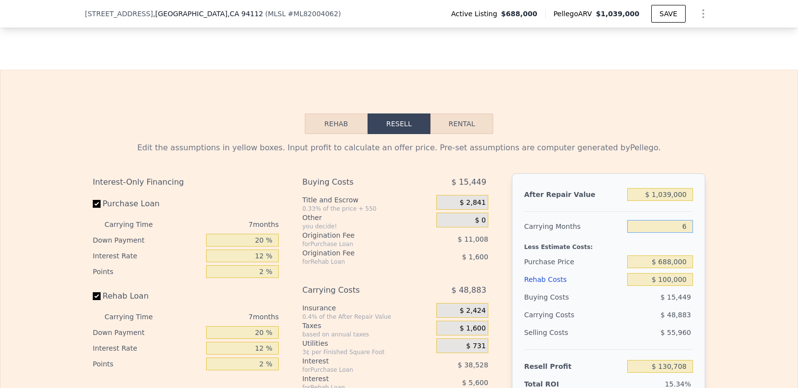
type input "$ 137,691"
type input "6"
drag, startPoint x: 245, startPoint y: 264, endPoint x: 310, endPoint y: 263, distance: 64.8
click at [310, 263] on div "Interest-Only Financing Purchase Loan Carrying Time 6 months Down Payment 20 % …" at bounding box center [399, 336] width 612 height 326
type input "1 %"
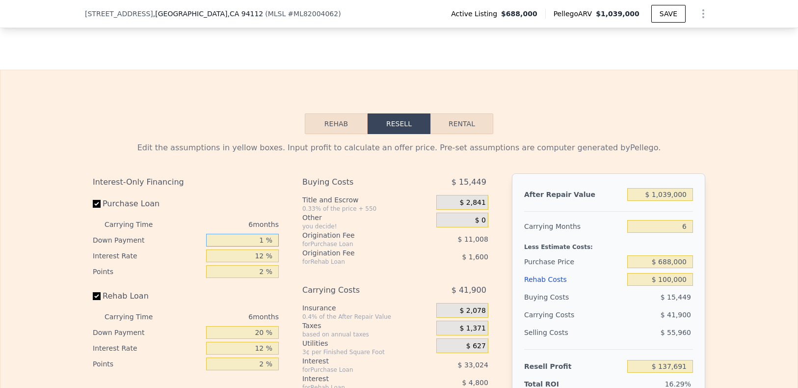
type input "$ 127,235"
type input "15 %"
type input "$ 134,939"
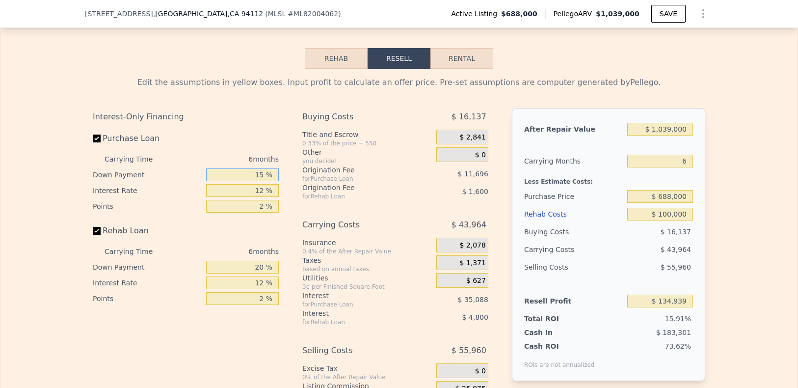
scroll to position [1593, 0]
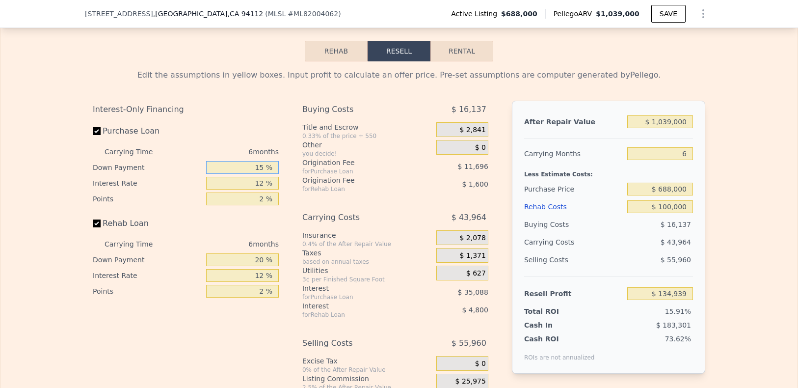
type input "15 %"
drag, startPoint x: 240, startPoint y: 284, endPoint x: 302, endPoint y: 284, distance: 61.8
click at [302, 284] on div "Interest-Only Financing Purchase Loan Carrying Time 6 months Down Payment 15 % …" at bounding box center [399, 264] width 612 height 326
type input "1 %"
type input "$ 133,419"
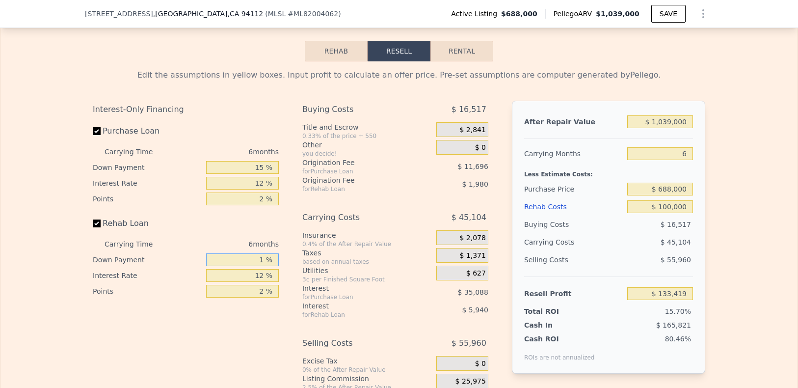
type input "15 %"
type input "$ 134,539"
type input "15 %"
click at [291, 338] on div "Interest-Only Financing Purchase Loan Carrying Time 6 months Down Payment 15 % …" at bounding box center [399, 264] width 612 height 326
drag, startPoint x: 246, startPoint y: 211, endPoint x: 296, endPoint y: 209, distance: 50.6
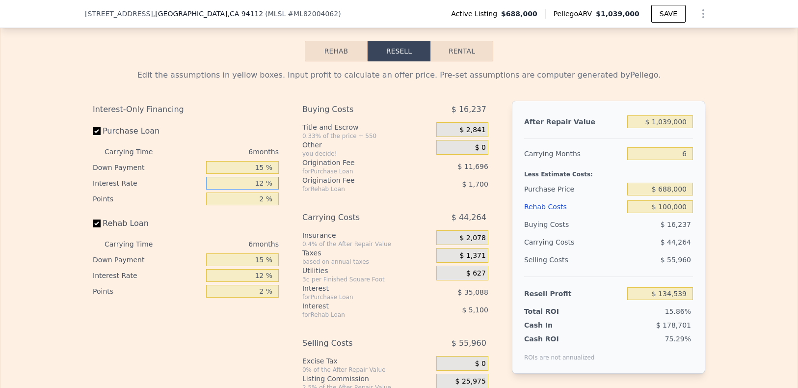
click at [296, 209] on div "Interest-Only Financing Purchase Loan Carrying Time 6 months Down Payment 15 % …" at bounding box center [399, 264] width 612 height 326
type input "1 %"
type input "$ 166,705"
type input "10 %"
type input "$ 140,389"
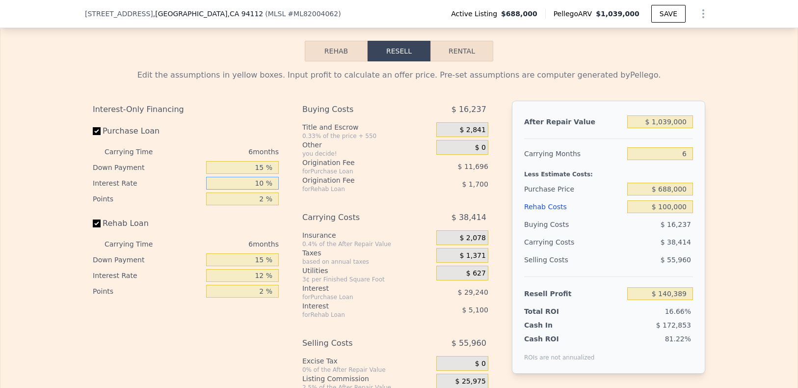
type input "10 %"
click at [204, 328] on div "Interest-Only Financing Purchase Loan Carrying Time 6 months Down Payment 15 % …" at bounding box center [190, 264] width 194 height 326
drag, startPoint x: 245, startPoint y: 302, endPoint x: 306, endPoint y: 302, distance: 60.8
click at [306, 302] on div "Interest-Only Financing Purchase Loan Carrying Time 6 months Down Payment 15 % …" at bounding box center [399, 264] width 612 height 326
type input "1 %"
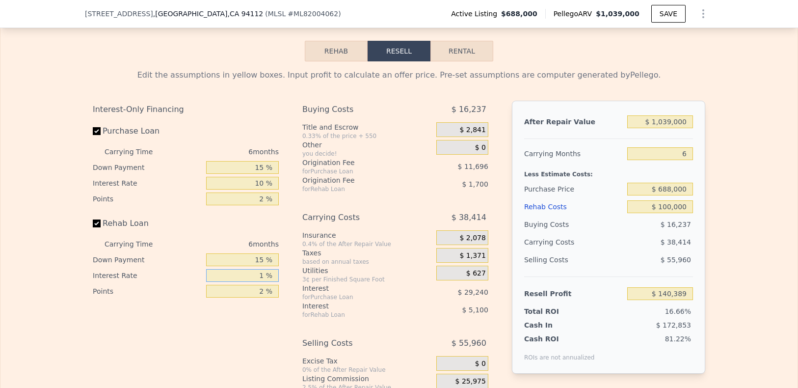
type input "$ 145,063"
type input "10 %"
type input "$ 141,241"
type input "10 %"
click at [266, 351] on div "Interest-Only Financing Purchase Loan Carrying Time 6 months Down Payment 15 % …" at bounding box center [190, 264] width 194 height 326
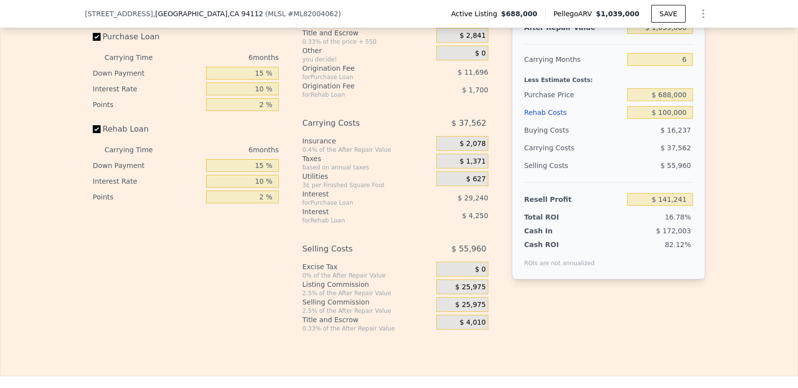
scroll to position [1733, 0]
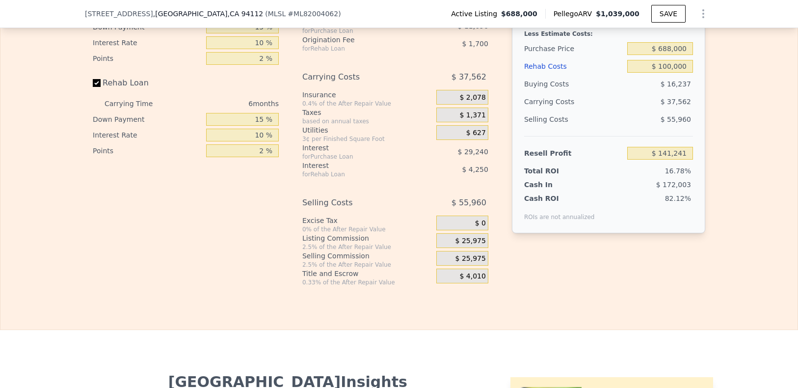
click at [460, 245] on span "$ 25,975" at bounding box center [470, 240] width 30 height 9
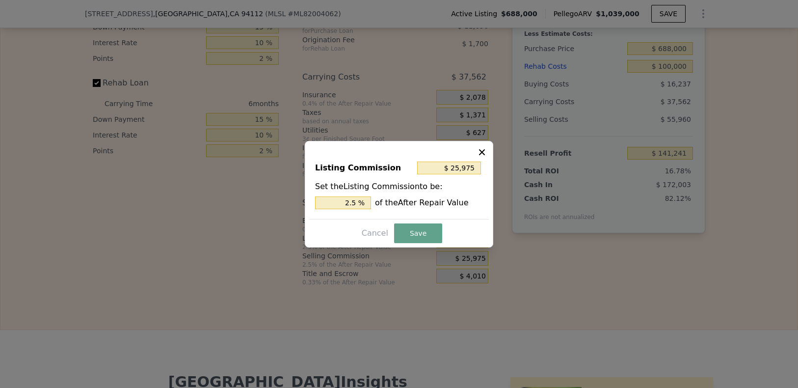
drag, startPoint x: 350, startPoint y: 213, endPoint x: 351, endPoint y: 203, distance: 10.8
click at [380, 210] on div "Listing Commission $ 25,975 Set the Listing Commission to be: 2.5 % of the Afte…" at bounding box center [399, 186] width 180 height 66
drag, startPoint x: 342, startPoint y: 203, endPoint x: 414, endPoint y: 203, distance: 72.1
click at [414, 203] on div "2.5 % of the After Repair Value" at bounding box center [399, 202] width 168 height 13
type input "-"
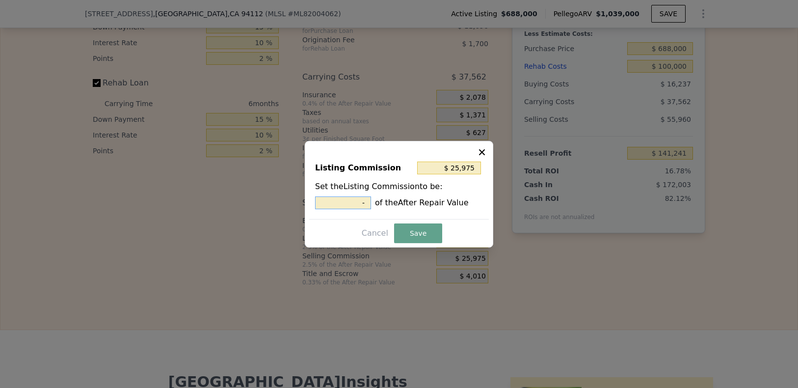
drag, startPoint x: 367, startPoint y: 205, endPoint x: 324, endPoint y: 200, distance: 43.0
click at [324, 200] on input "-" at bounding box center [343, 202] width 56 height 13
type input "$ 0"
type input "0 %"
click at [409, 228] on button "Save" at bounding box center [418, 233] width 48 height 20
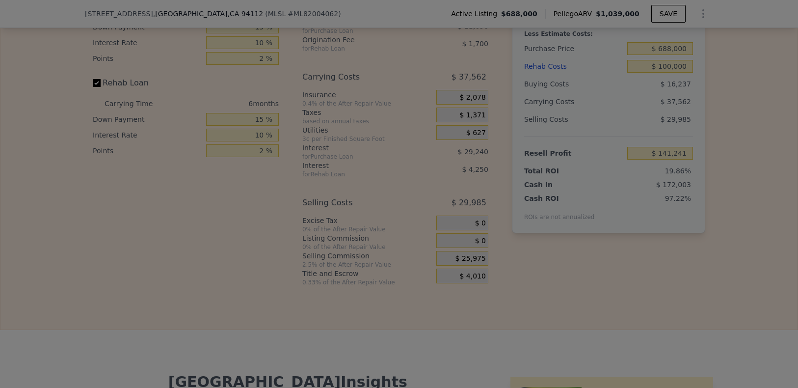
type input "$ 167,216"
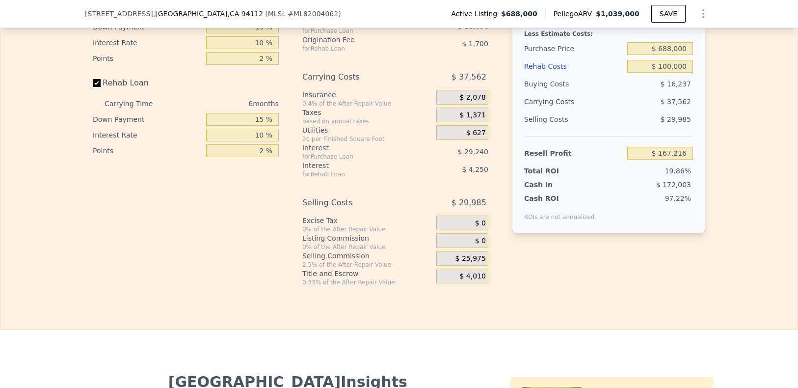
click at [582, 286] on div "Interest-Only Financing Purchase Loan Carrying Time 6 months Down Payment 15 % …" at bounding box center [399, 123] width 612 height 326
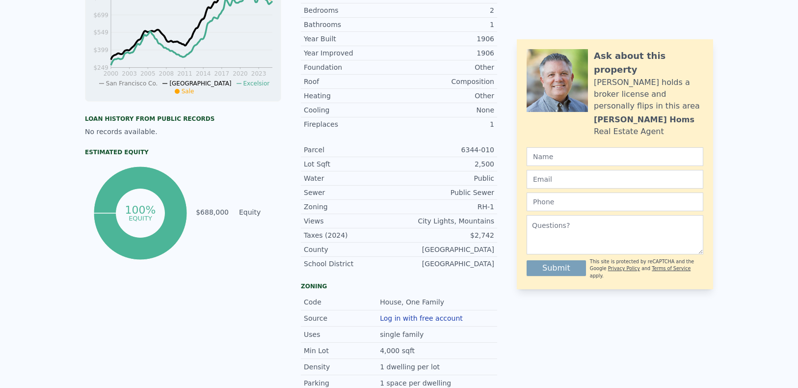
scroll to position [0, 0]
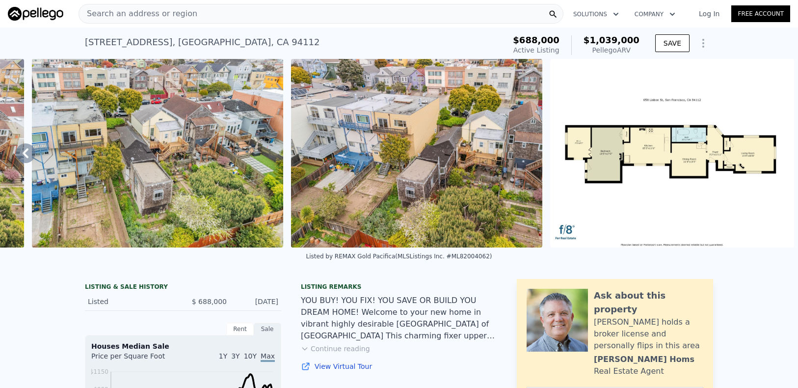
click at [190, 17] on div "Search an address or region" at bounding box center [320, 14] width 485 height 20
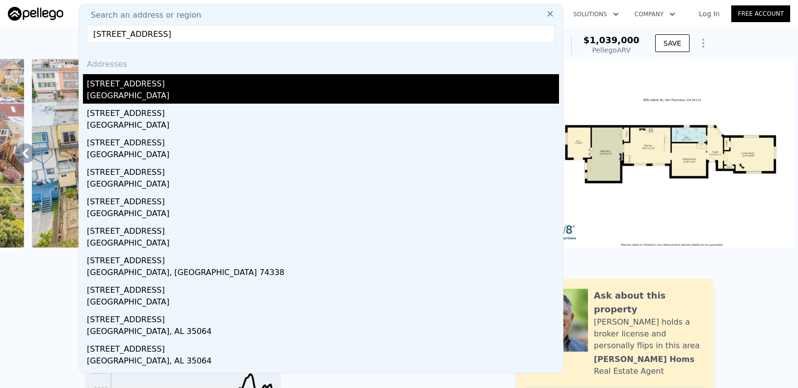
type input "[STREET_ADDRESS]"
click at [137, 83] on div "[STREET_ADDRESS]" at bounding box center [323, 82] width 472 height 16
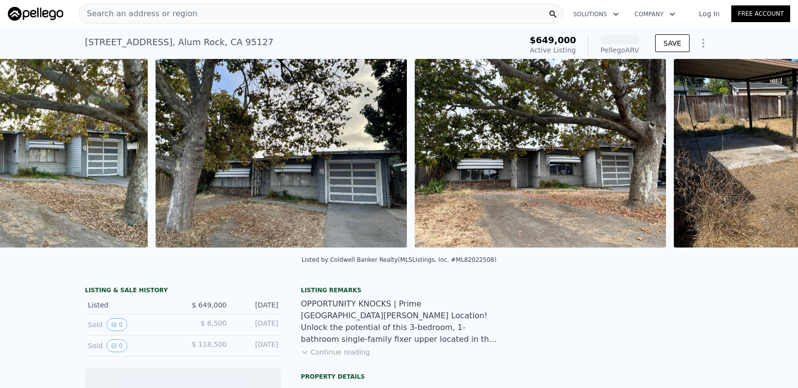
scroll to position [0, 1109]
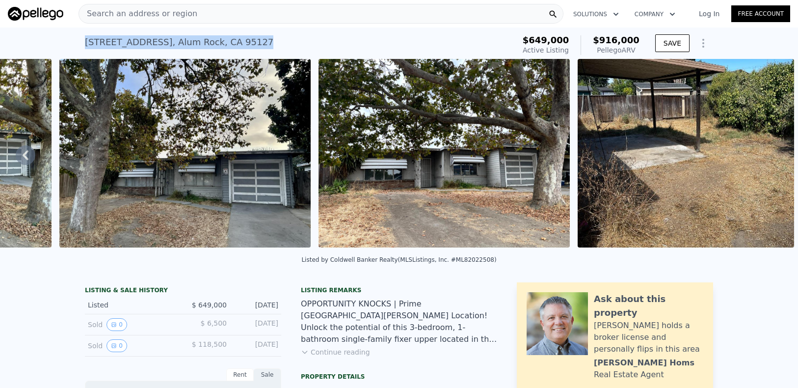
drag, startPoint x: 246, startPoint y: 44, endPoint x: 81, endPoint y: 39, distance: 164.9
click at [85, 39] on div "[STREET_ADDRESS] Active at $649k (~ARV $916k )" at bounding box center [298, 44] width 426 height 27
copy div "[STREET_ADDRESS]"
click at [199, 10] on div "Search an address or region" at bounding box center [320, 14] width 485 height 20
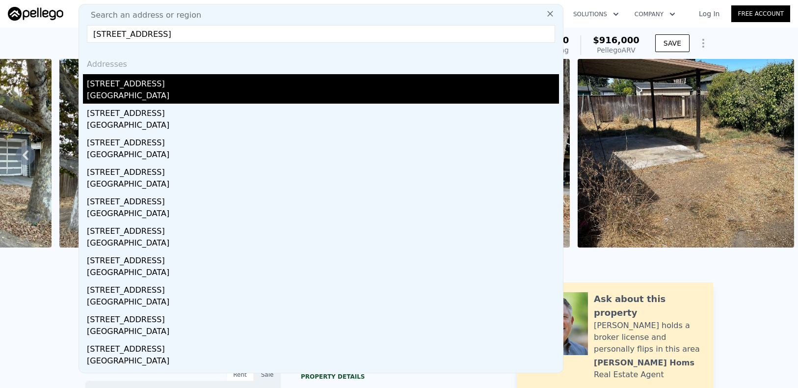
type input "[STREET_ADDRESS]"
click at [147, 87] on div "[STREET_ADDRESS]" at bounding box center [323, 82] width 472 height 16
type input "1"
type input "5"
type input "812"
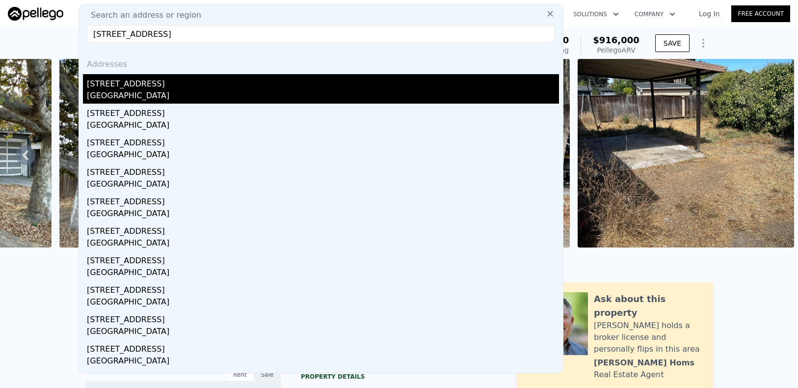
type input "1138"
type input "1913"
type input "3018"
type input "$ 1,039,000"
type input "7"
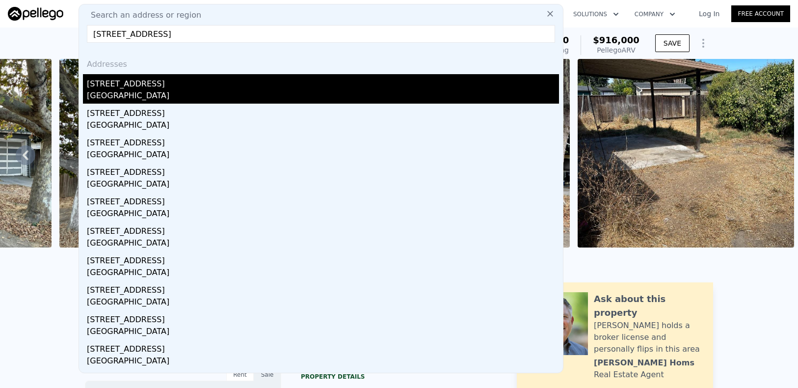
type input "$ 237,908"
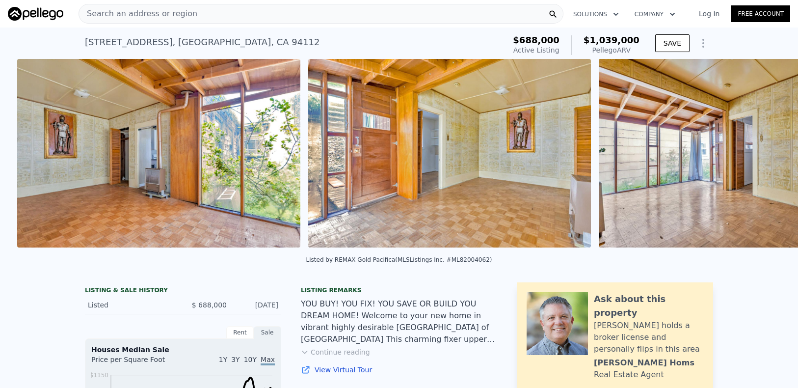
scroll to position [0, 1122]
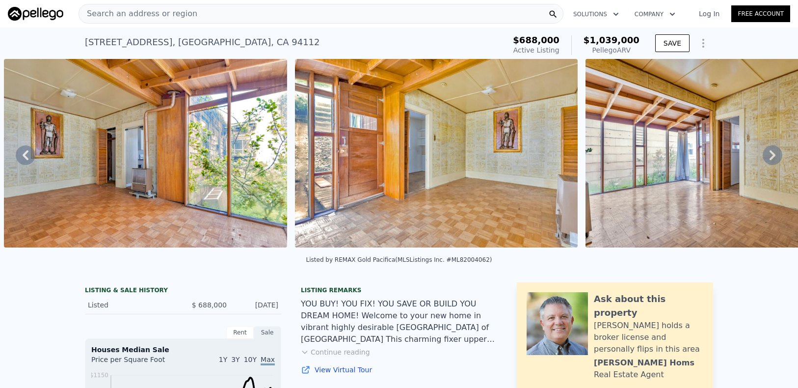
click at [209, 15] on div "Search an address or region" at bounding box center [320, 14] width 485 height 20
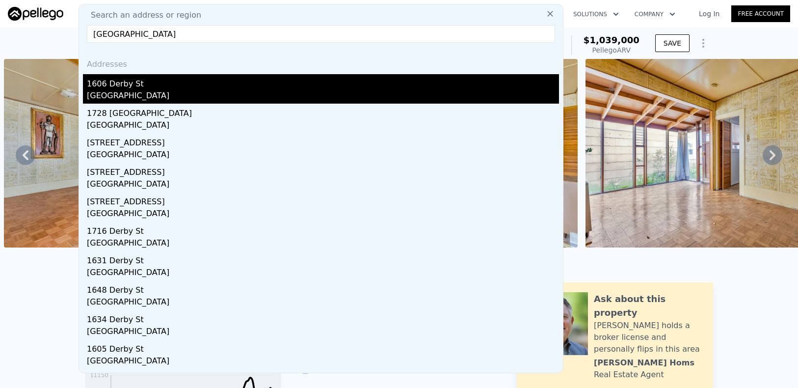
type input "[GEOGRAPHIC_DATA]"
click at [161, 80] on div "1606 Derby St" at bounding box center [323, 82] width 472 height 16
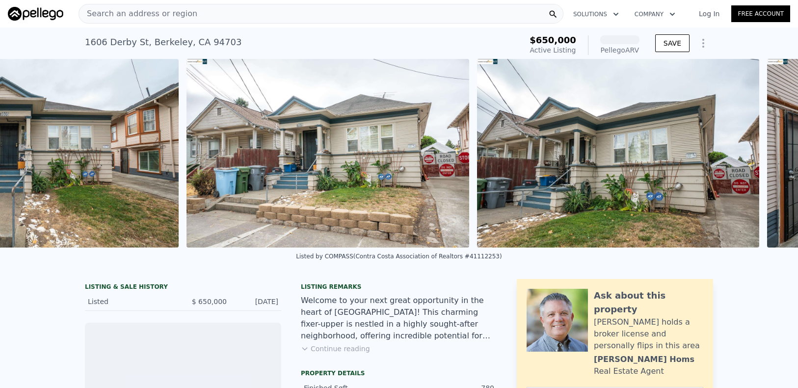
scroll to position [0, 739]
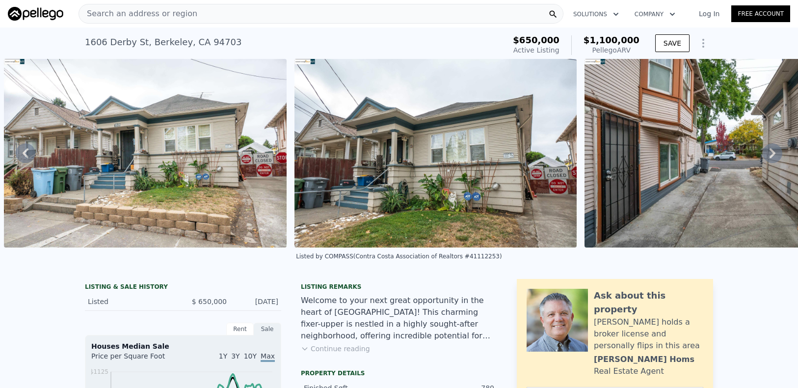
click at [340, 353] on button "Continue reading" at bounding box center [335, 348] width 69 height 10
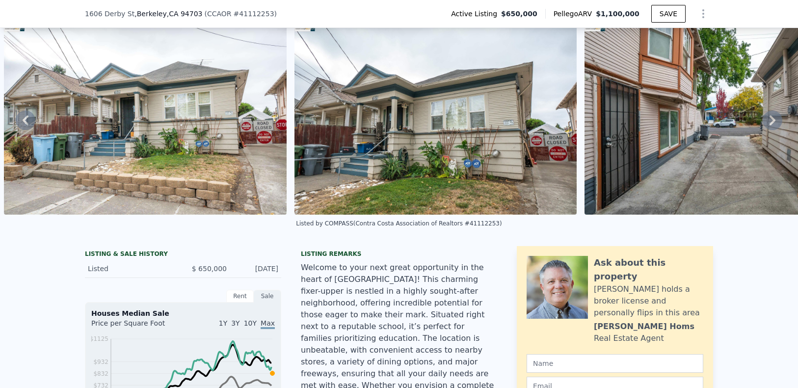
scroll to position [3, 0]
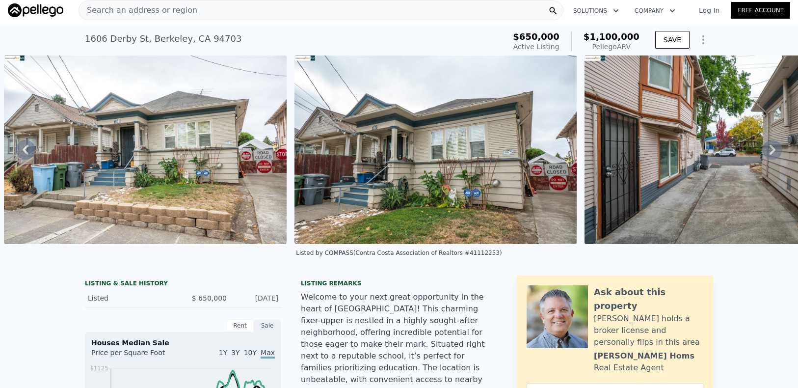
click at [219, 13] on div "Search an address or region" at bounding box center [320, 10] width 485 height 20
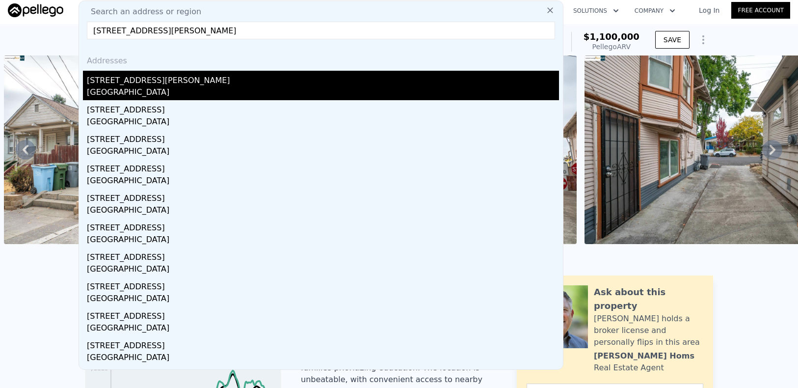
type input "[STREET_ADDRESS][PERSON_NAME]"
click at [155, 77] on div "[STREET_ADDRESS][PERSON_NAME]" at bounding box center [323, 79] width 472 height 16
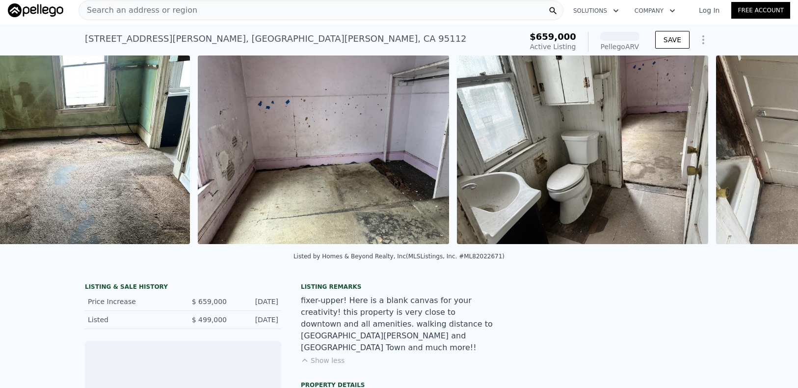
scroll to position [0, 674]
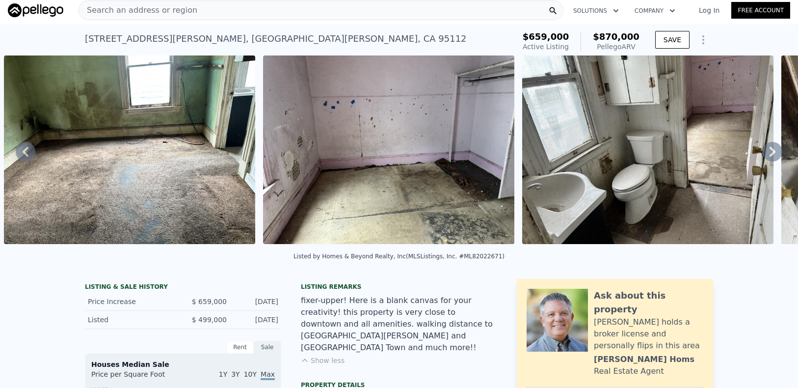
click at [321, 355] on button "Show less" at bounding box center [323, 360] width 44 height 10
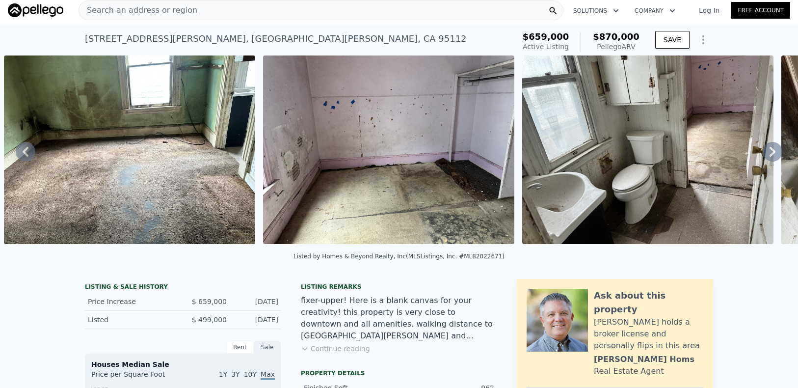
click at [353, 353] on button "Continue reading" at bounding box center [335, 348] width 69 height 10
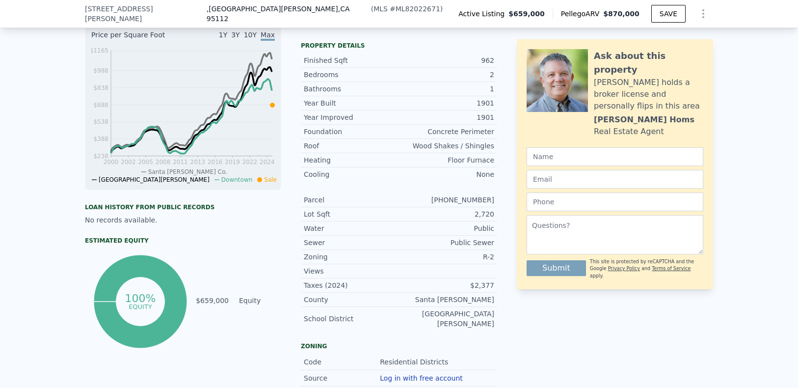
scroll to position [0, 0]
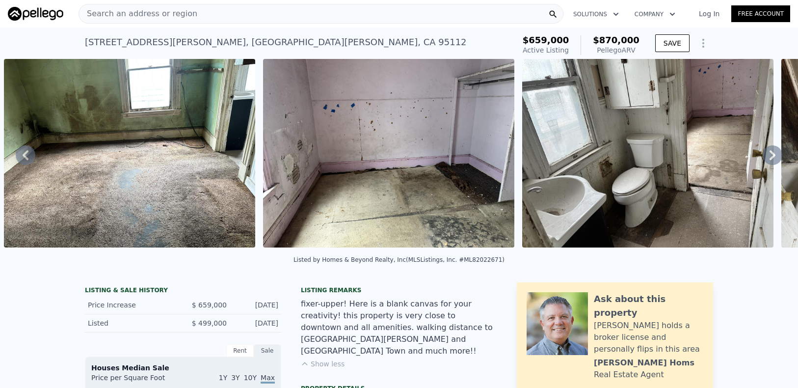
click at [183, 15] on span "Search an address or region" at bounding box center [138, 14] width 118 height 12
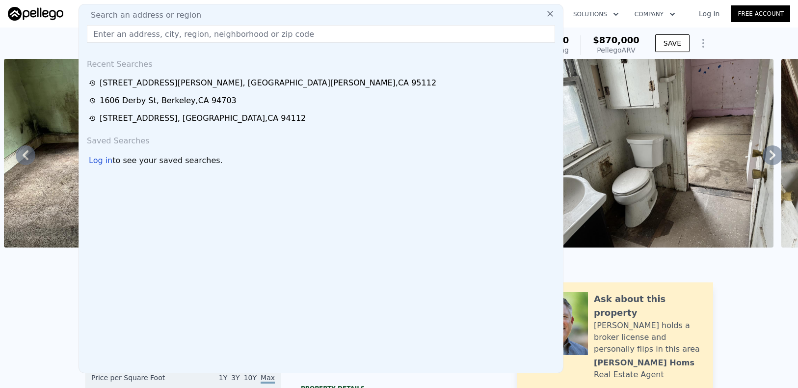
click at [183, 46] on div "Search an address or region Recent Searches [STREET_ADDRESS][GEOGRAPHIC_DATA][P…" at bounding box center [320, 188] width 485 height 369
click at [184, 39] on input "text" at bounding box center [321, 34] width 468 height 18
paste input "[STREET_ADDRESS]"
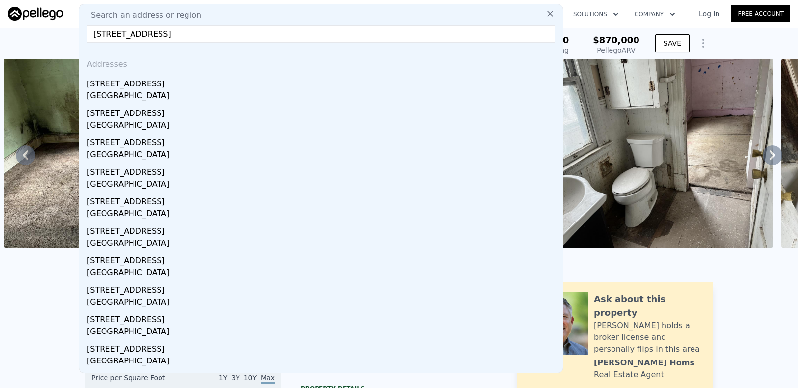
drag, startPoint x: 166, startPoint y: 34, endPoint x: 299, endPoint y: 34, distance: 133.0
click at [299, 34] on input "[STREET_ADDRESS]" at bounding box center [321, 34] width 468 height 18
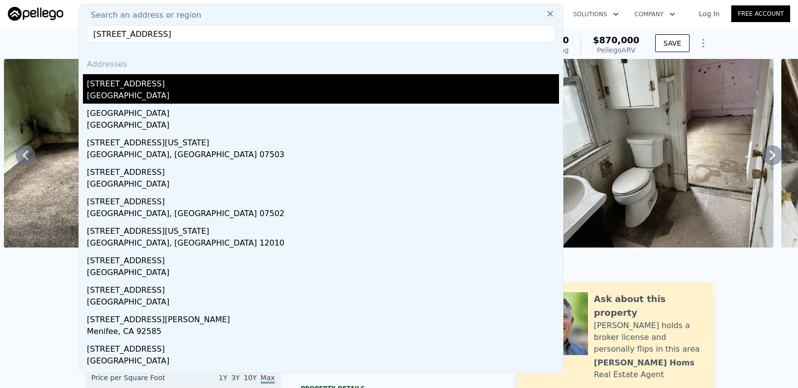
type input "[STREET_ADDRESS]"
click at [185, 85] on div "[STREET_ADDRESS]" at bounding box center [323, 82] width 472 height 16
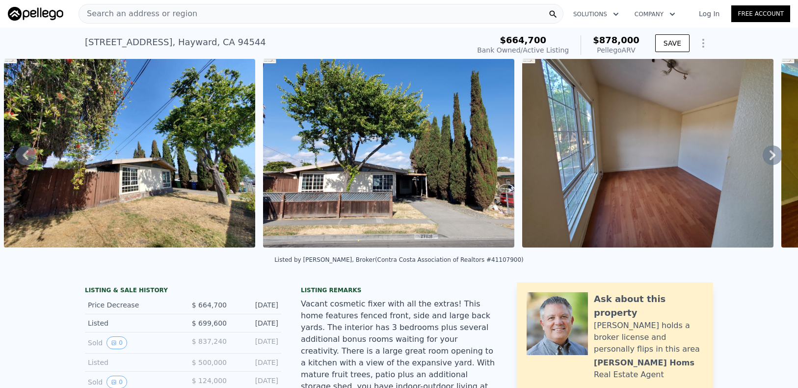
click at [179, 14] on span "Search an address or region" at bounding box center [138, 14] width 118 height 12
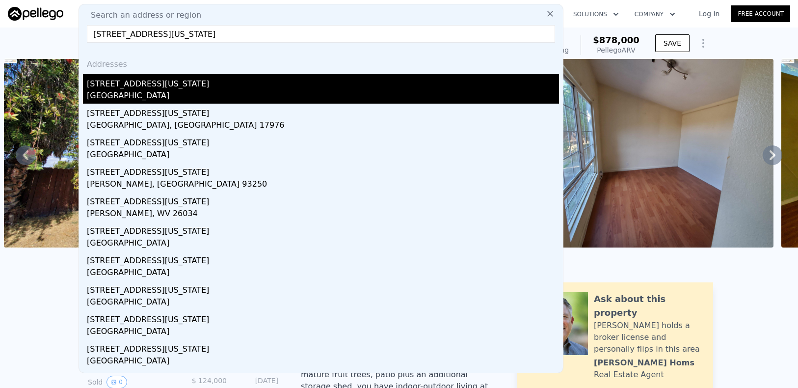
type input "[STREET_ADDRESS][US_STATE]"
click at [141, 95] on div "[GEOGRAPHIC_DATA]" at bounding box center [323, 97] width 472 height 14
type input "1150"
type input "1930"
type input "3510"
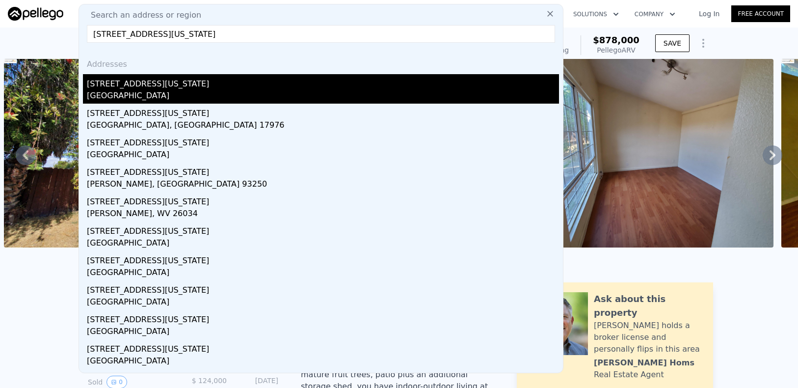
type input "8680"
type input "$ 1,336,000"
type input "8"
type input "$ 1,047,047"
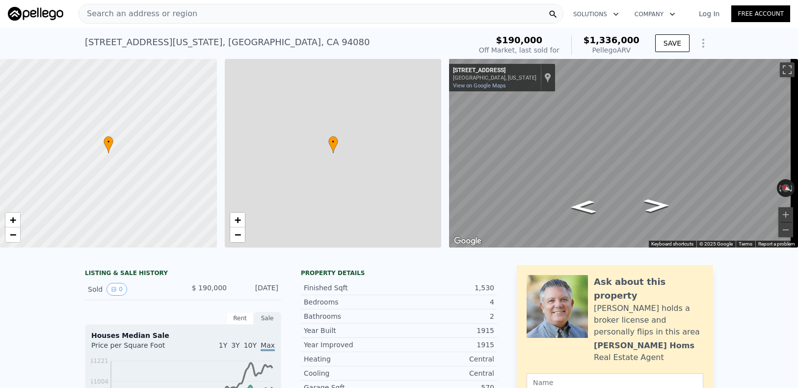
scroll to position [0, 4]
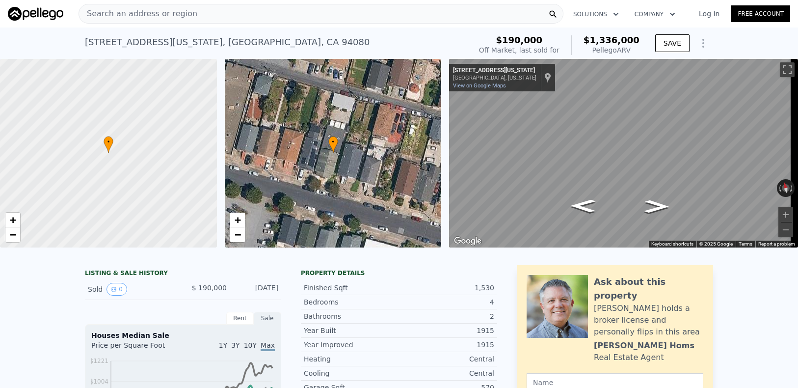
click at [185, 6] on div "Search an address or region" at bounding box center [138, 13] width 118 height 19
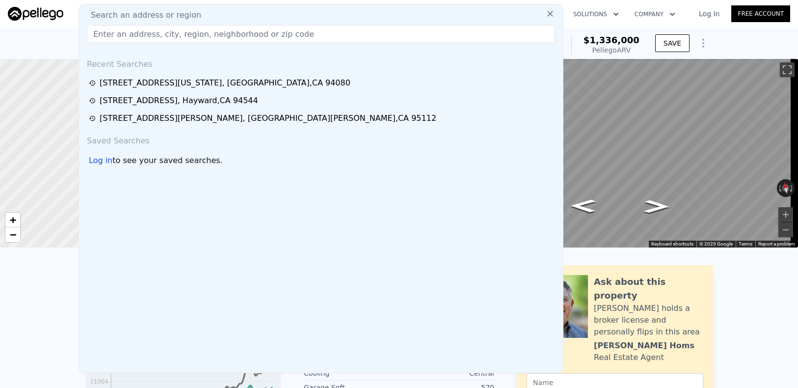
click at [168, 36] on input "text" at bounding box center [321, 34] width 468 height 18
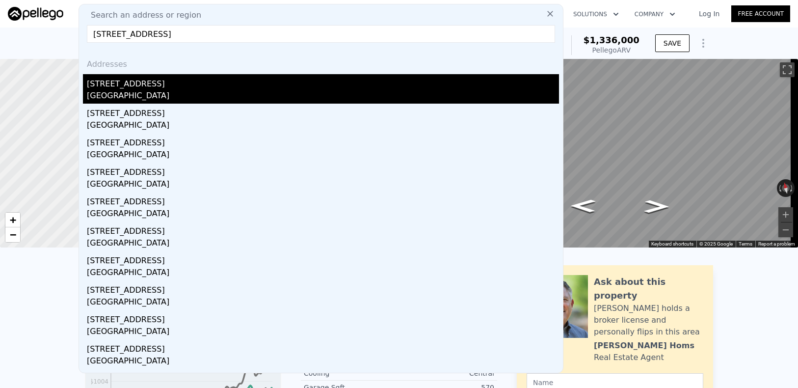
type input "[STREET_ADDRESS]"
click at [153, 86] on div "[STREET_ADDRESS]" at bounding box center [323, 82] width 472 height 16
type input "1000"
type input "1413"
type input "5000"
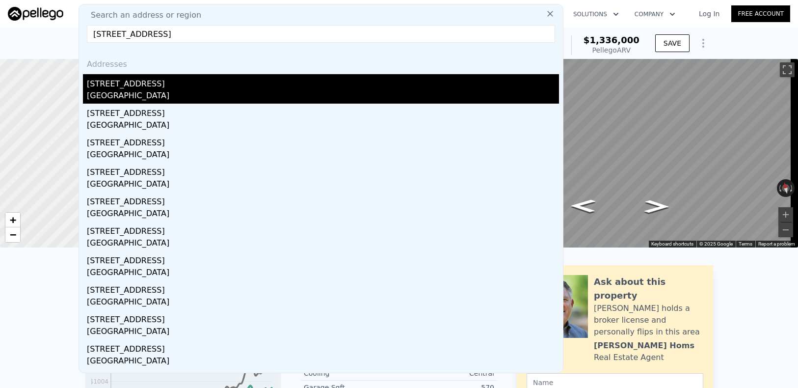
type input "6650"
type input "$ 878,000"
type input "6"
type input "$ 107,465"
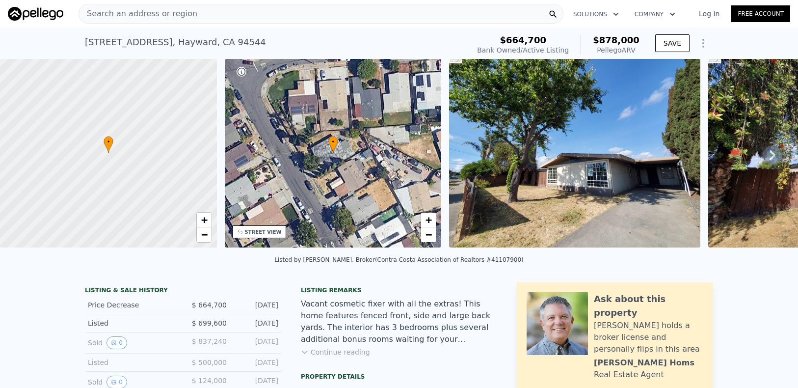
click at [261, 15] on div "Search an address or region" at bounding box center [320, 14] width 485 height 20
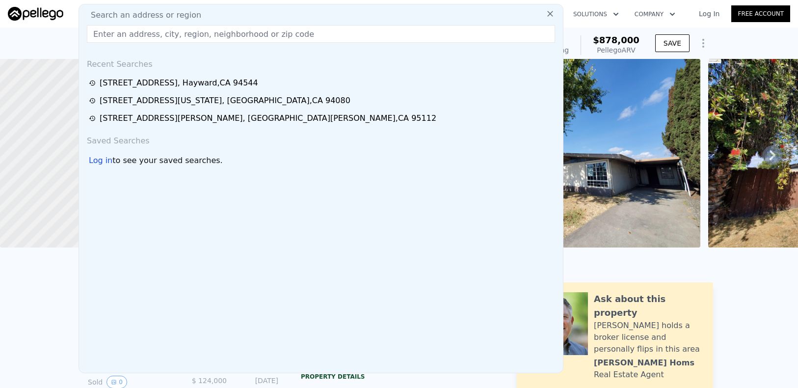
click at [231, 35] on input "text" at bounding box center [321, 34] width 468 height 18
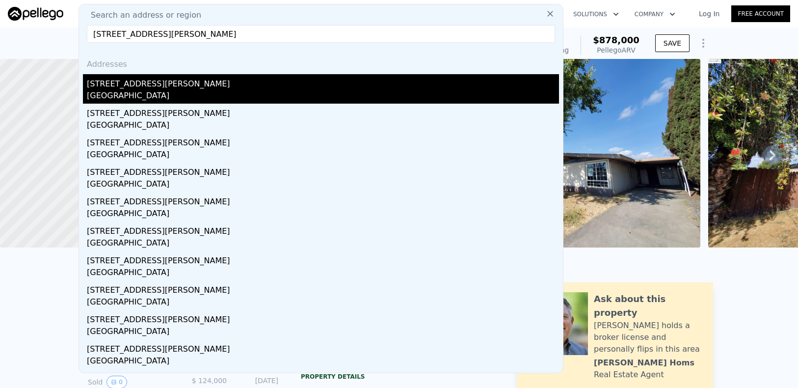
type input "[STREET_ADDRESS][PERSON_NAME]"
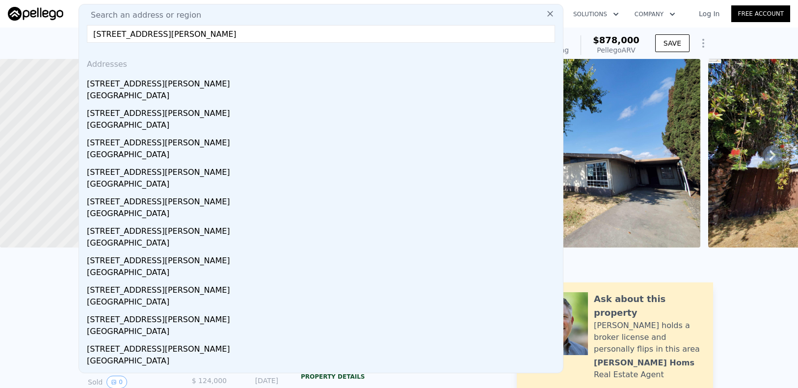
click at [179, 80] on div "[STREET_ADDRESS][PERSON_NAME]" at bounding box center [323, 82] width 472 height 16
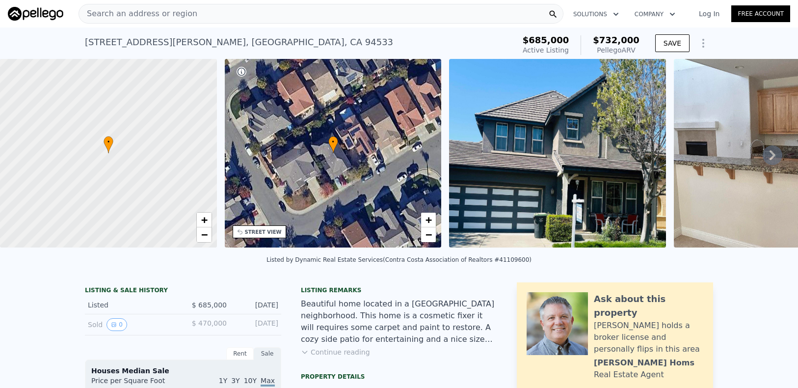
click at [170, 18] on span "Search an address or region" at bounding box center [138, 14] width 118 height 12
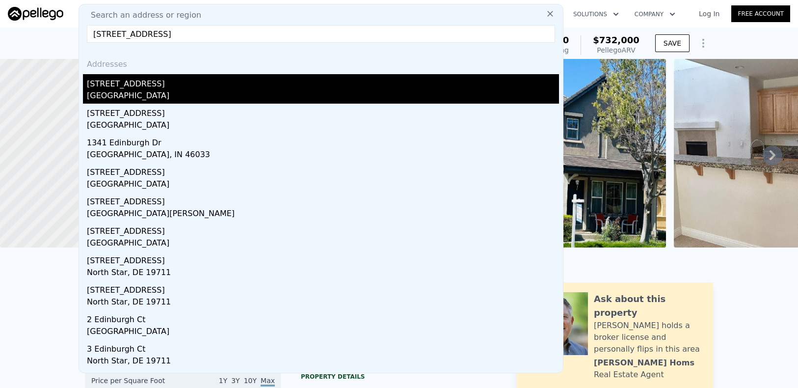
type input "[STREET_ADDRESS]"
click at [166, 96] on div "[GEOGRAPHIC_DATA]" at bounding box center [323, 97] width 472 height 14
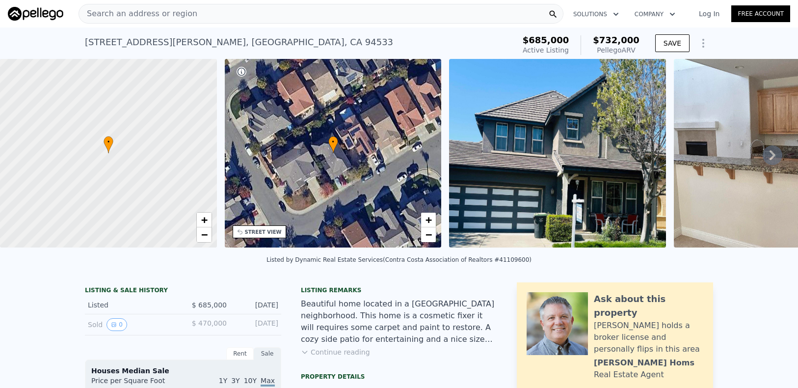
type input "3"
type input "4"
type input "1501"
type input "2209"
type input "6000"
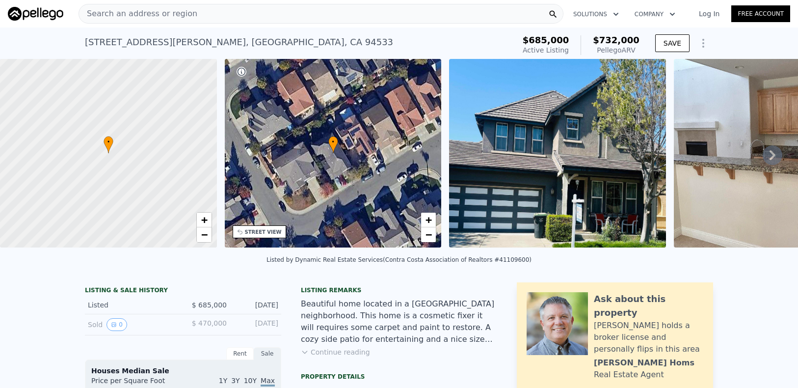
type input "16117"
type input "$ 1,120,000"
type input "7"
type input "$ 144,846"
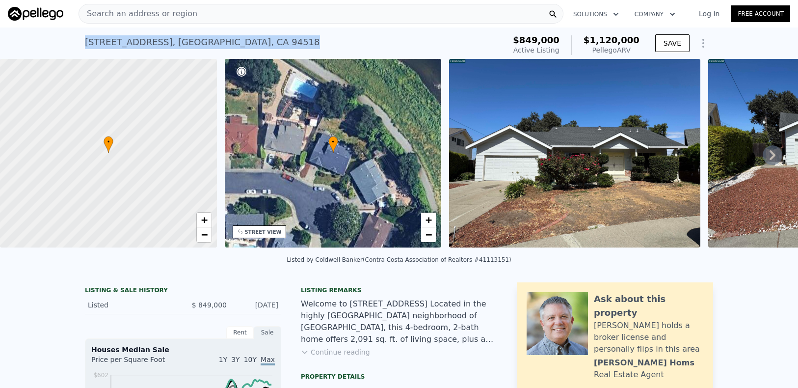
drag, startPoint x: 255, startPoint y: 46, endPoint x: 71, endPoint y: 44, distance: 183.5
click at [71, 44] on div "[STREET_ADDRESS] Active at $849k (~ARV $1.120m ) $849,000 Active Listing $1,120…" at bounding box center [399, 42] width 798 height 31
copy div "[STREET_ADDRESS]"
click at [173, 17] on span "Search an address or region" at bounding box center [138, 14] width 118 height 12
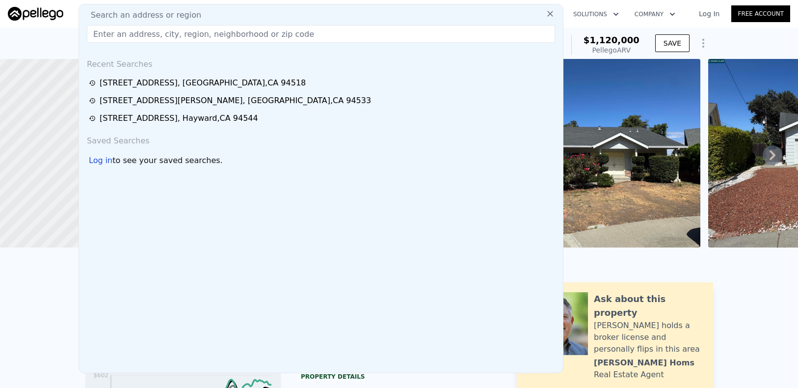
click at [135, 35] on input "text" at bounding box center [321, 34] width 468 height 18
paste input "[STREET_ADDRESS]"
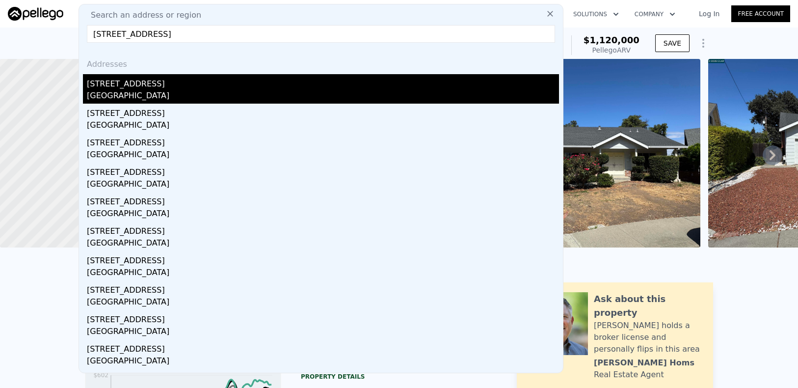
type input "[STREET_ADDRESS]"
click at [156, 88] on div "[STREET_ADDRESS]" at bounding box center [323, 82] width 472 height 16
type input "2"
type input "1"
type input "900"
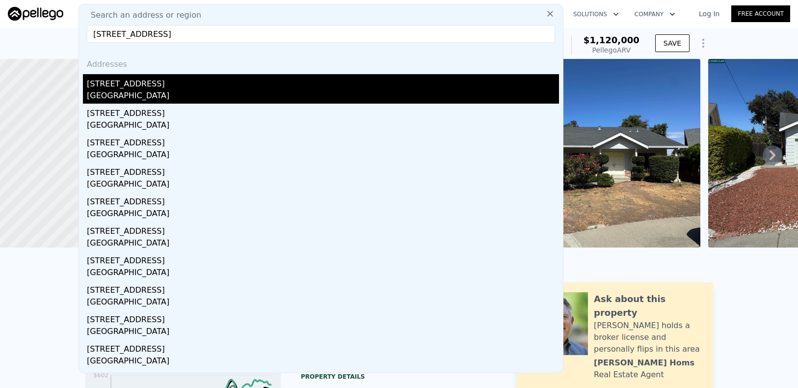
type input "1685"
type input "1629"
type input "3214"
type input "$ 1,852,000"
type input "8"
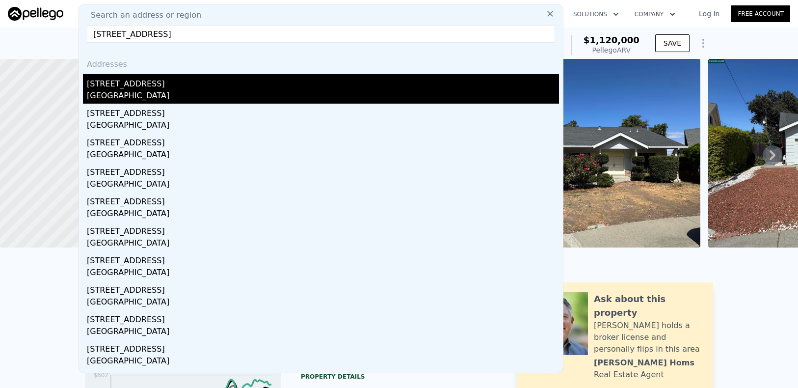
type input "$ 548,297"
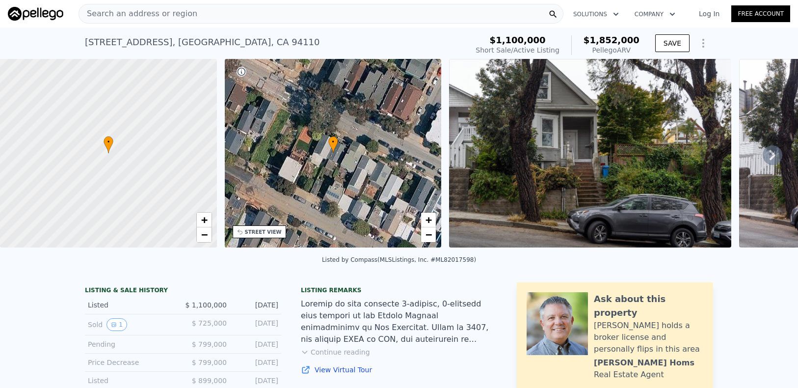
click at [340, 357] on button "Continue reading" at bounding box center [335, 352] width 69 height 10
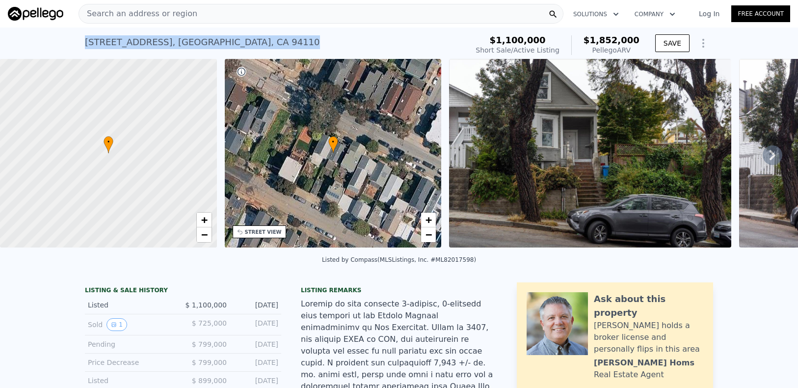
drag, startPoint x: 263, startPoint y: 45, endPoint x: 51, endPoint y: 32, distance: 212.3
click at [51, 32] on div "[STREET_ADDRESS] Short Sale / Active at $1.100m (~ARV $1.852m ) $1,100,000 Shor…" at bounding box center [399, 42] width 798 height 31
copy div "[STREET_ADDRESS]"
click at [329, 183] on div "• + −" at bounding box center [333, 153] width 217 height 188
drag, startPoint x: 327, startPoint y: 167, endPoint x: 283, endPoint y: 222, distance: 70.5
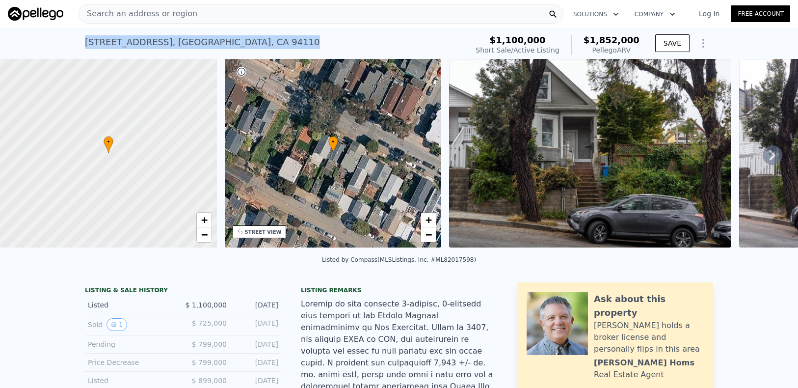
click at [327, 167] on div "• + −" at bounding box center [333, 153] width 217 height 188
click at [269, 232] on div "STREET VIEW" at bounding box center [263, 231] width 37 height 7
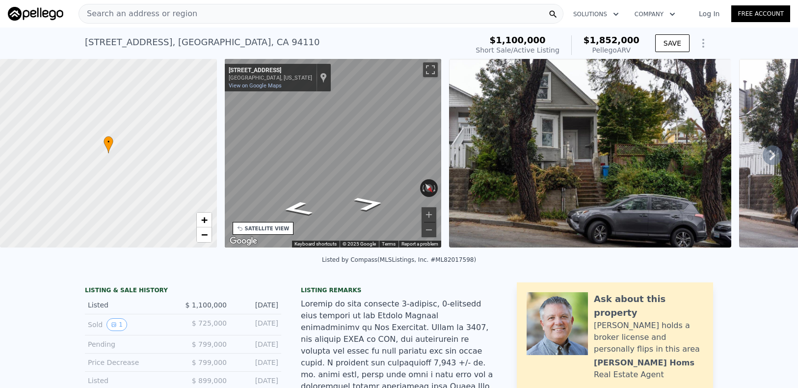
click at [484, 169] on div "• + − • + − STREET VIEW ← Move left → Move right ↑ Move up ↓ Move down + Zoom i…" at bounding box center [399, 155] width 798 height 192
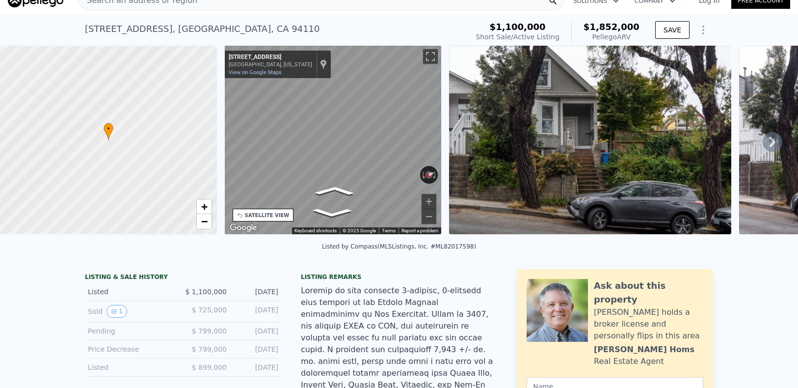
scroll to position [15, 0]
